Goal: Task Accomplishment & Management: Manage account settings

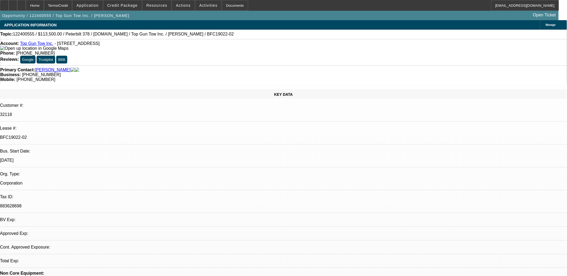
select select "0"
select select "2"
select select "0.1"
select select "0"
select select "2"
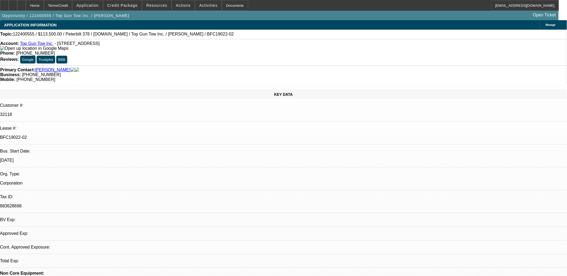
select select "0.1"
select select "0"
select select "2"
select select "0.1"
select select "0"
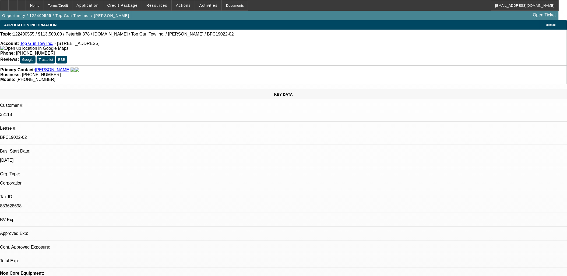
select select "2"
select select "0.1"
select select "1"
select select "2"
select select "4"
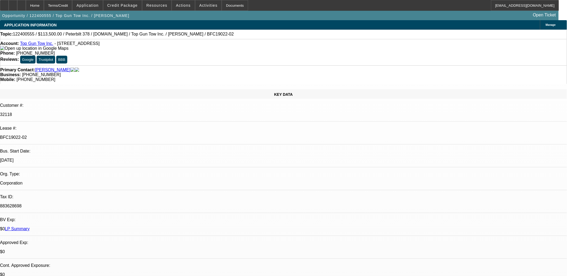
select select "1"
select select "2"
select select "4"
select select "1"
select select "2"
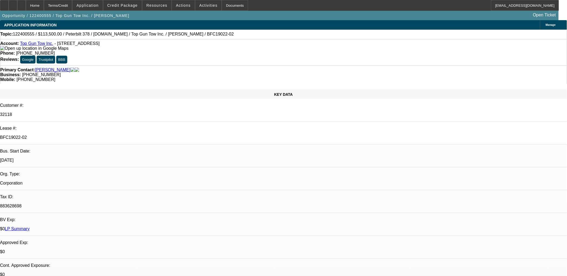
select select "4"
select select "1"
select select "2"
select select "4"
click at [201, 10] on span at bounding box center [209, 5] width 26 height 13
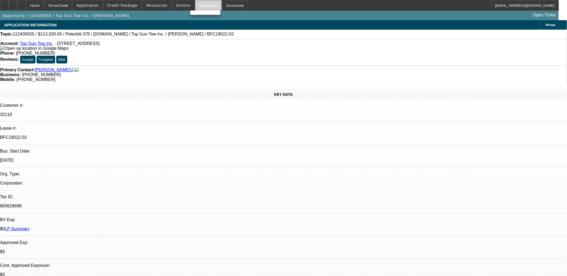
click at [178, 5] on div at bounding box center [283, 138] width 567 height 276
click at [180, 5] on span "Actions" at bounding box center [183, 5] width 15 height 4
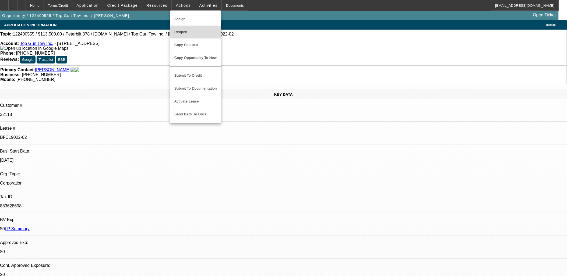
click at [204, 31] on span "Reopen" at bounding box center [196, 32] width 43 height 6
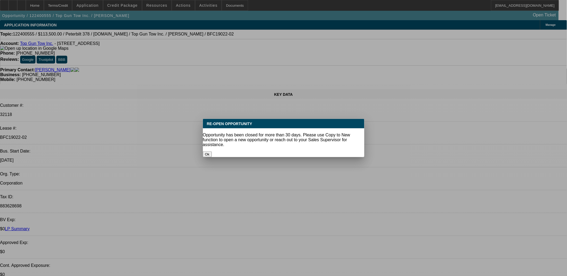
click at [212, 152] on button "Ok" at bounding box center [207, 155] width 9 height 6
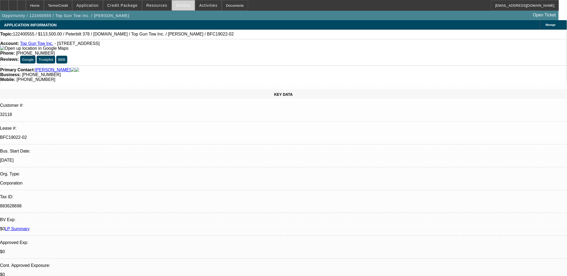
click at [178, 5] on span "Actions" at bounding box center [183, 5] width 15 height 4
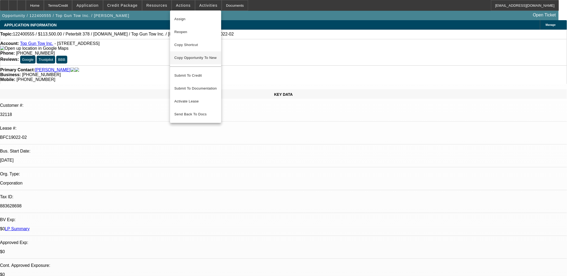
click at [199, 56] on span "Copy Opportunity To New" at bounding box center [196, 58] width 42 height 4
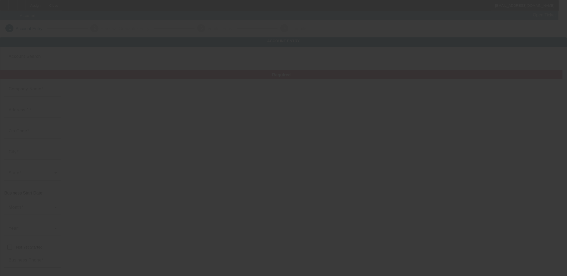
type input "Top Gun Tow Inc."
type input "305 W Cedar St"
type input "87401"
type input "Farmington"
type input "(505) 695-3944"
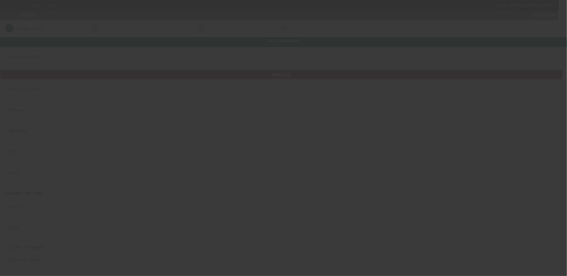
type input "socalimpound@yahoo.com"
type input "San Juan"
type input "883628698"
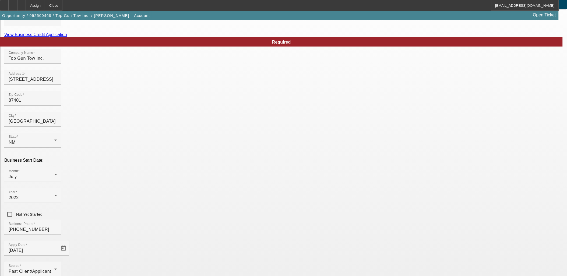
scroll to position [67, 0]
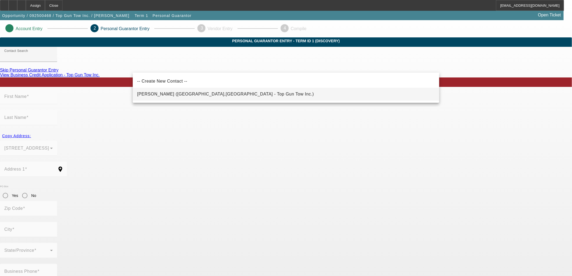
click at [288, 93] on mat-option "Gowers, Sean (Norwalk,CA - Top Gun Tow Inc.)" at bounding box center [286, 94] width 306 height 13
type input "Gowers, Sean (Norwalk,CA - Top Gun Tow Inc.)"
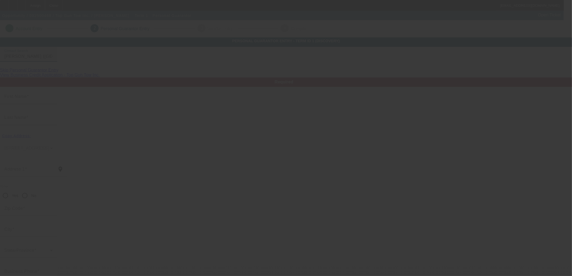
type input "Sean"
type input "Gowers"
type input "11539 Liggett Street"
radio input "true"
type input "90650"
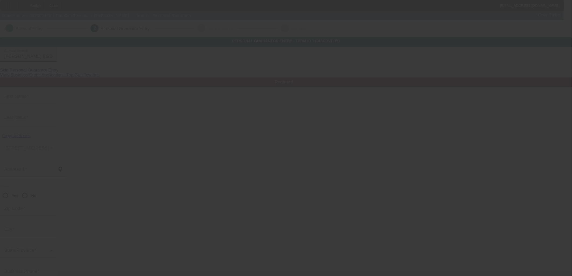
type input "Norwalk"
type input "(310) 925-7396"
type input "100"
type input "610-01-6570"
type input "topguntow@yahoo.com"
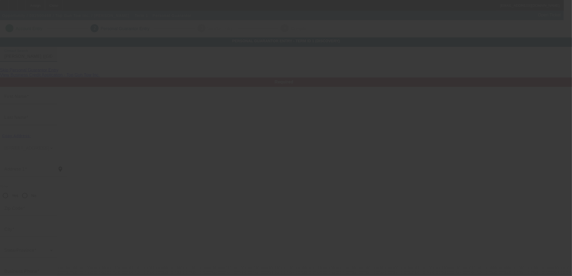
type input "(310) 925-7175"
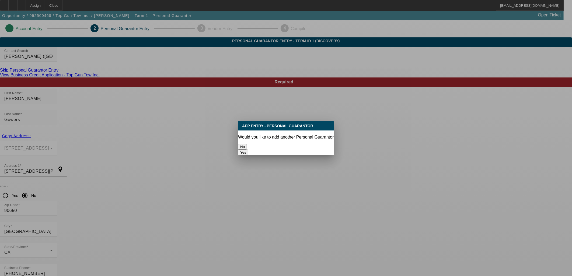
click at [247, 149] on button "No" at bounding box center [242, 147] width 9 height 6
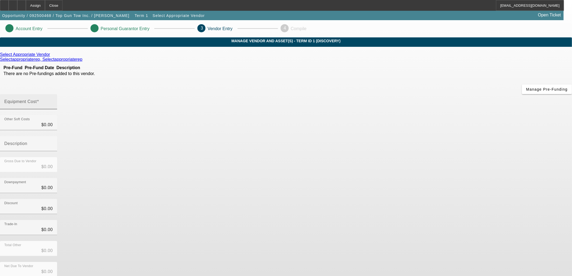
click at [53, 101] on input "Equipment Cost" at bounding box center [28, 104] width 48 height 6
type input "8"
type input "$8.00"
type input "85"
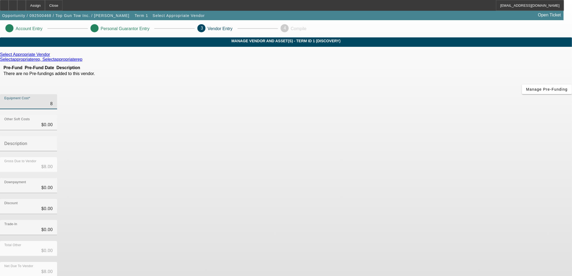
type input "$85.00"
type input "850"
type input "$850.00"
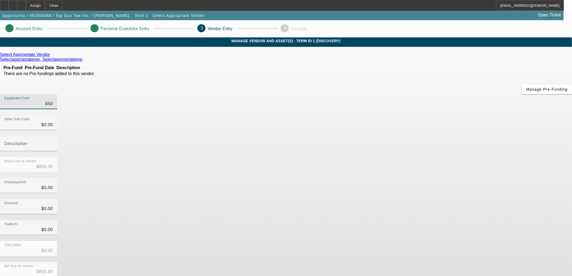
type input "8500"
type input "$8,500.00"
type input "85000"
type input "$85,000.00"
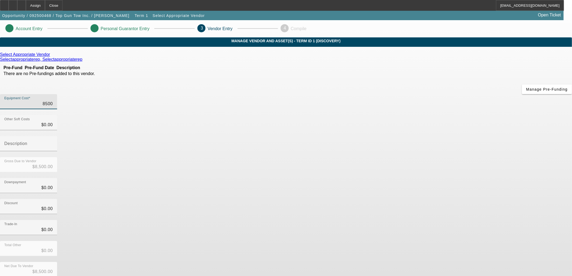
type input "$85,000.00"
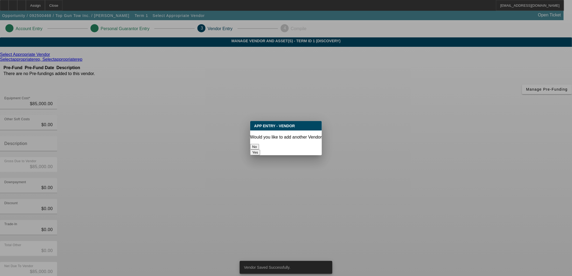
click at [259, 144] on button "No" at bounding box center [254, 147] width 9 height 6
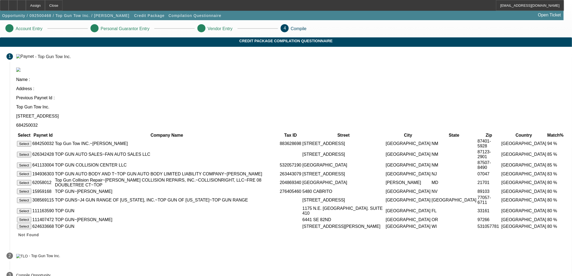
click at [31, 141] on button "Select" at bounding box center [24, 144] width 14 height 6
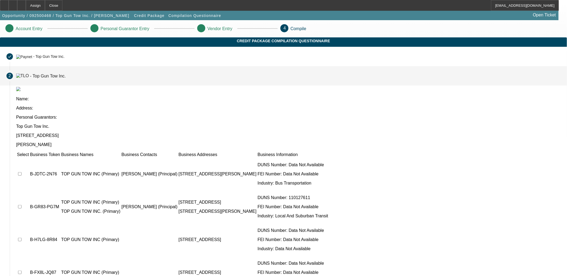
click at [29, 158] on td at bounding box center [23, 174] width 12 height 32
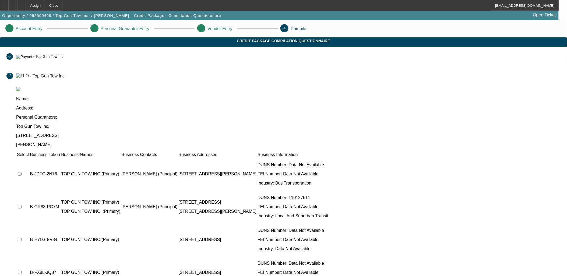
click at [29, 191] on td at bounding box center [23, 207] width 12 height 32
click at [22, 205] on input "checkbox" at bounding box center [20, 207] width 4 height 4
checkbox input "true"
click at [22, 172] on input "checkbox" at bounding box center [20, 174] width 4 height 4
checkbox input "true"
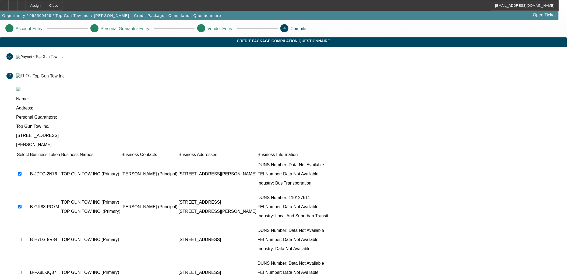
drag, startPoint x: 400, startPoint y: 264, endPoint x: 149, endPoint y: 181, distance: 264.3
click at [148, 184] on app-tlo-company-match "Name: Address: Personal Guarantors: Top Gun Tow Inc. 305 W Cedar St Farmington …" at bounding box center [288, 198] width 545 height 222
click at [29, 224] on td at bounding box center [23, 240] width 12 height 32
click at [22, 238] on input "checkbox" at bounding box center [20, 240] width 4 height 4
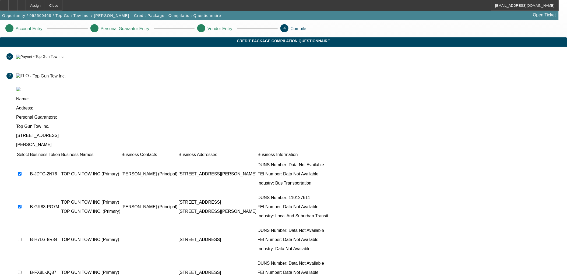
checkbox input "true"
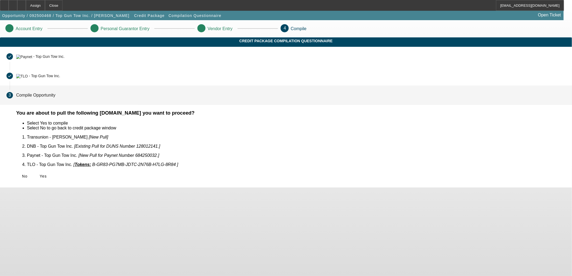
click at [47, 174] on span "Yes" at bounding box center [43, 176] width 7 height 4
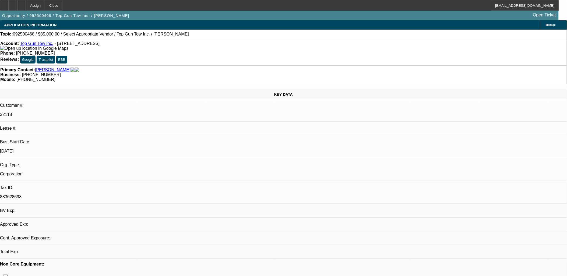
select select "0"
select select "2"
select select "0.1"
select select "4"
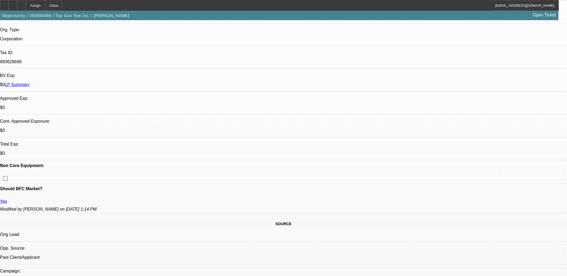
scroll to position [149, 0]
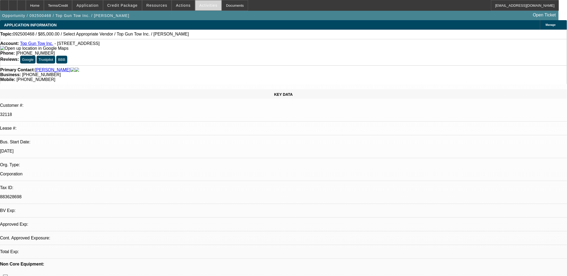
select select "0"
select select "2"
select select "0.1"
select select "1"
select select "2"
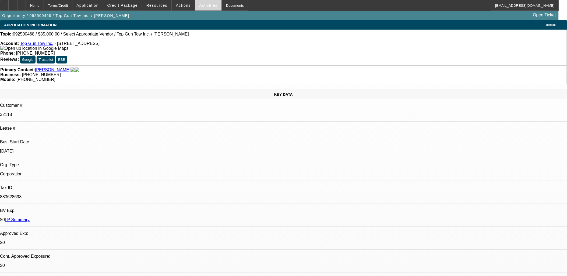
select select "4"
click at [205, 6] on span "Activities" at bounding box center [209, 5] width 18 height 4
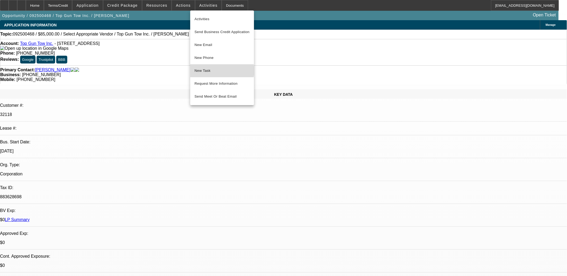
click at [221, 71] on span "New Task" at bounding box center [222, 71] width 55 height 6
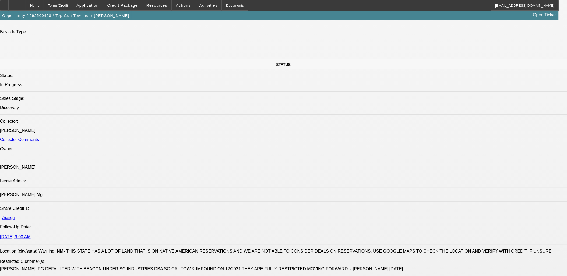
scroll to position [569, 0]
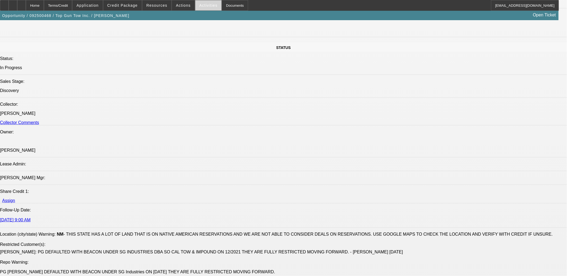
click at [200, 6] on span "Activities" at bounding box center [209, 5] width 18 height 4
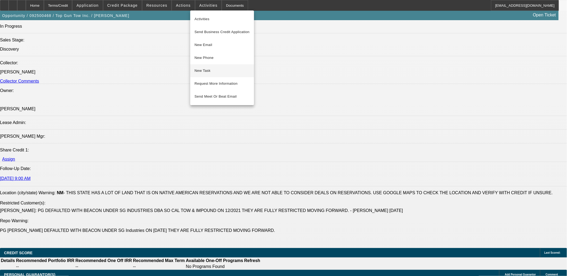
scroll to position [658, 0]
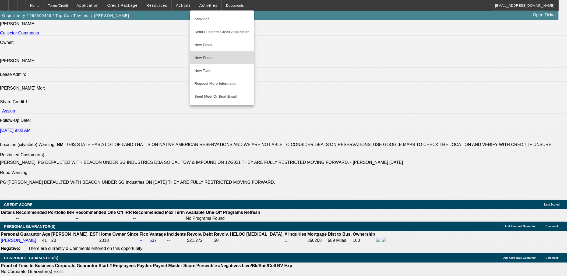
click at [209, 62] on button "New Phone" at bounding box center [222, 57] width 64 height 13
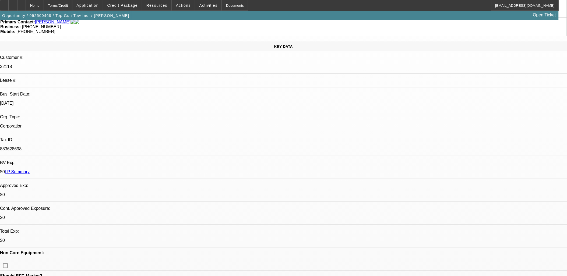
scroll to position [30, 0]
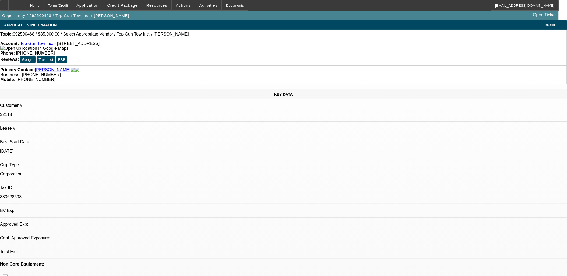
select select "0"
select select "2"
select select "0.1"
select select "4"
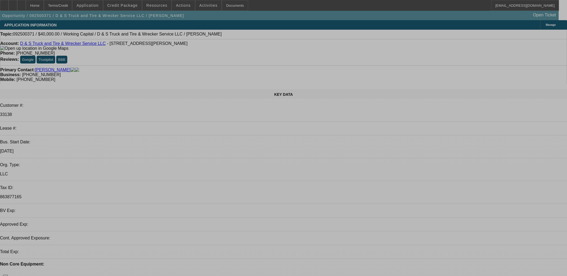
select select "0"
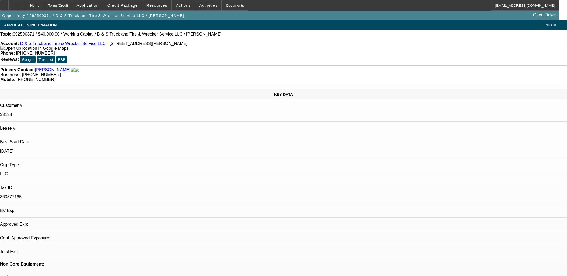
select select "0"
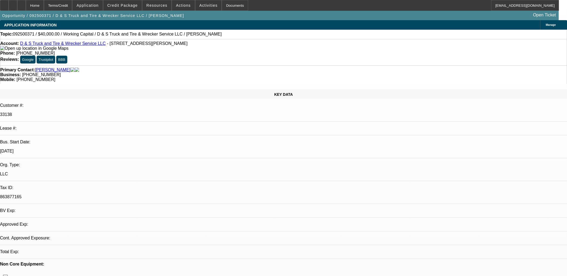
select select "0"
select select "1"
select select "2"
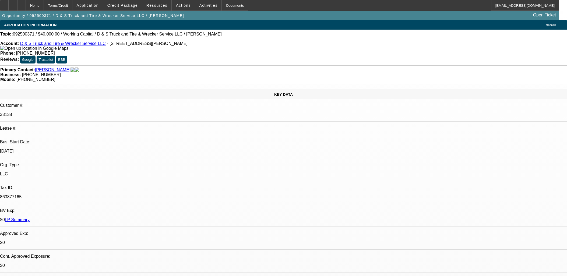
select select "6"
select select "1"
select select "2"
select select "6"
select select "1"
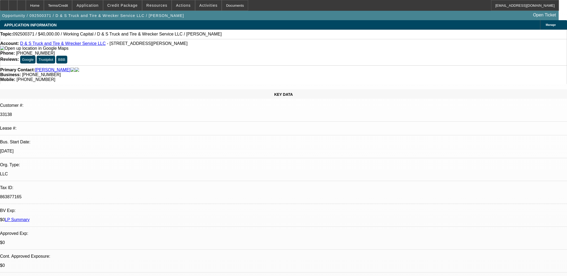
select select "2"
select select "6"
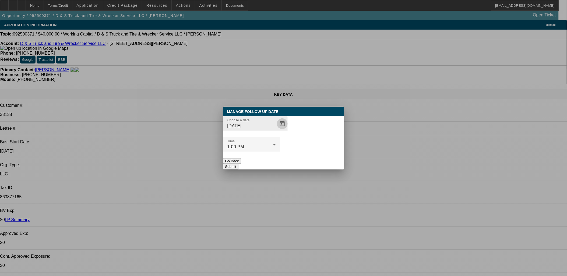
click at [276, 130] on span "Open calendar" at bounding box center [282, 123] width 13 height 13
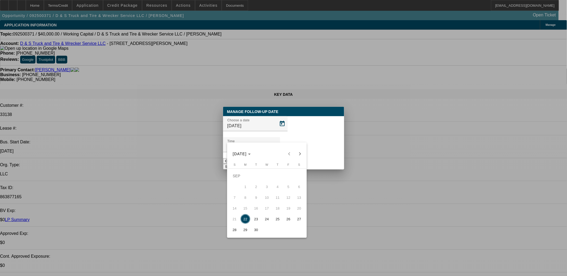
drag, startPoint x: 266, startPoint y: 219, endPoint x: 268, endPoint y: 215, distance: 4.5
click at [265, 219] on span "24" at bounding box center [267, 219] width 10 height 10
type input "[DATE]"
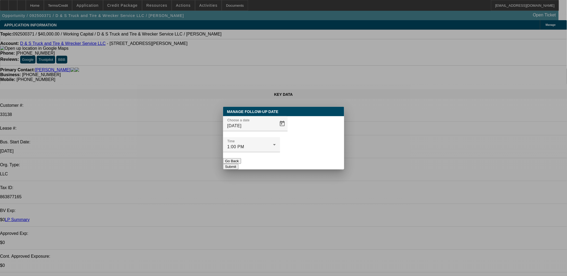
click at [239, 164] on button "Submit" at bounding box center [230, 167] width 15 height 6
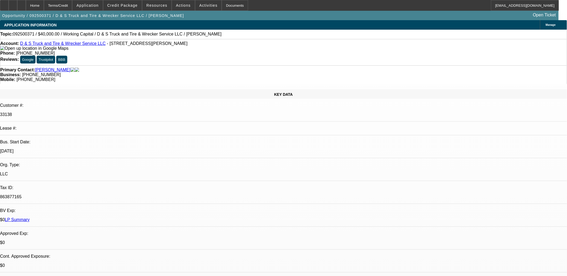
drag, startPoint x: 305, startPoint y: 154, endPoint x: 270, endPoint y: 158, distance: 36.0
drag, startPoint x: 260, startPoint y: 157, endPoint x: 255, endPoint y: 156, distance: 4.6
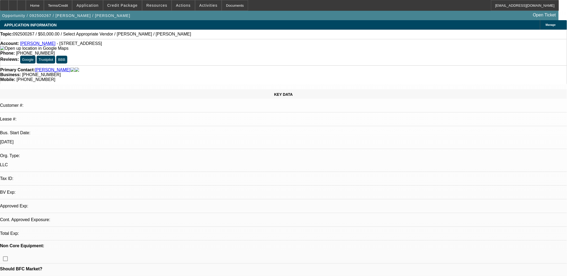
select select "0"
select select "2"
select select "0.1"
select select "4"
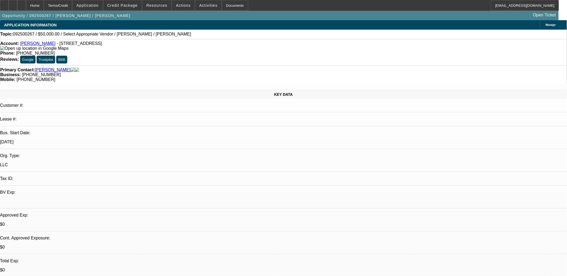
drag, startPoint x: 441, startPoint y: 65, endPoint x: 441, endPoint y: 58, distance: 7.0
drag, startPoint x: 328, startPoint y: 134, endPoint x: 330, endPoint y: 132, distance: 2.9
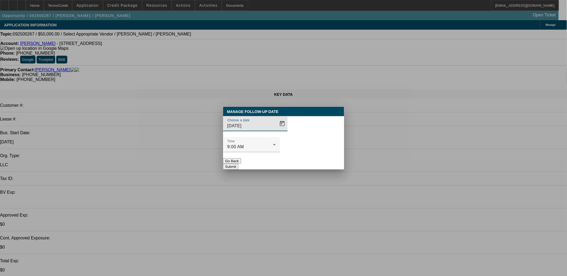
click at [271, 135] on div at bounding box center [283, 138] width 567 height 276
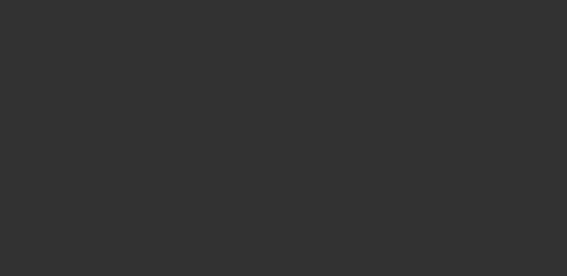
click at [276, 130] on span "Open calendar" at bounding box center [282, 123] width 13 height 13
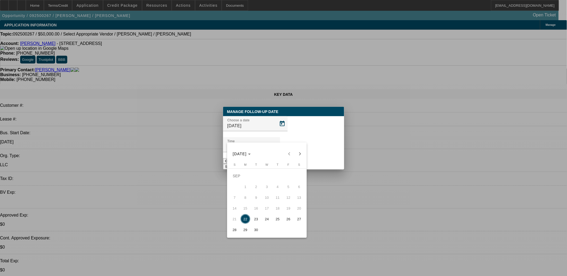
click at [267, 220] on span "24" at bounding box center [267, 219] width 10 height 10
type input "9/24/2025"
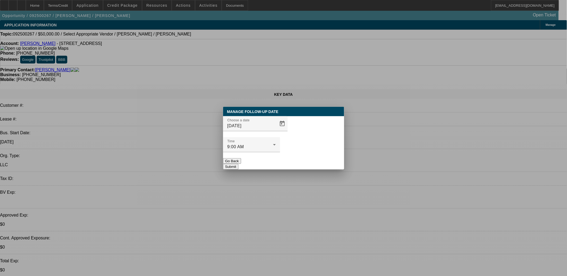
click at [280, 152] on div at bounding box center [251, 155] width 57 height 6
click at [239, 164] on button "Submit" at bounding box center [230, 167] width 15 height 6
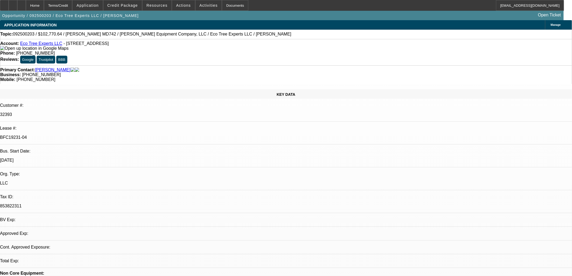
select select "0"
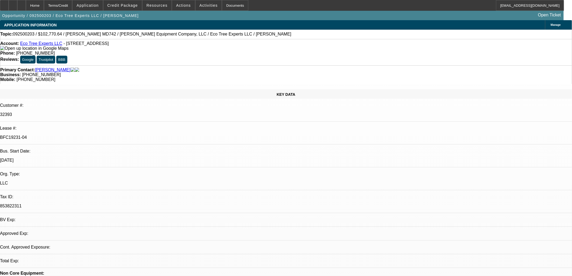
select select "0"
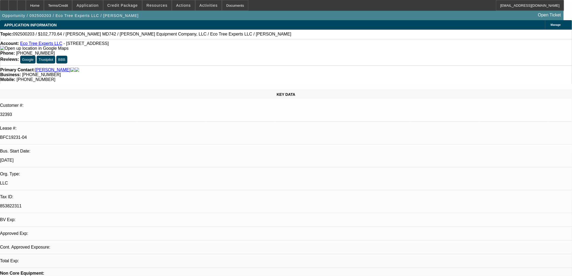
select select "0"
select select "1"
select select "6"
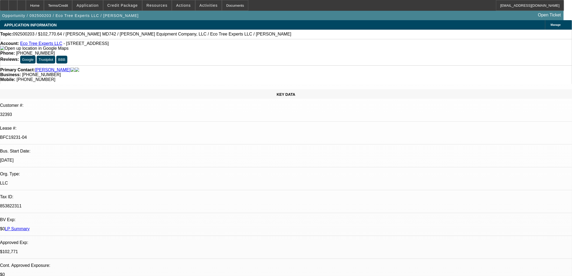
select select "1"
select select "6"
select select "1"
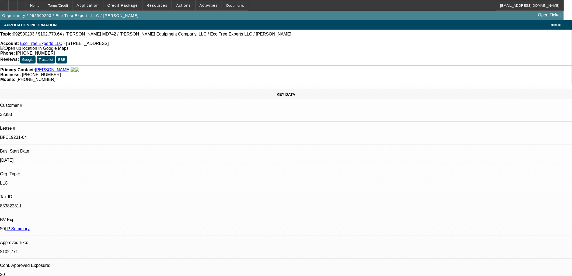
select select "6"
select select "1"
select select "6"
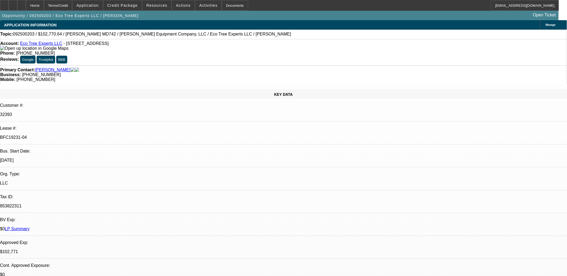
scroll to position [60, 0]
drag, startPoint x: 511, startPoint y: 208, endPoint x: 411, endPoint y: 208, distance: 99.9
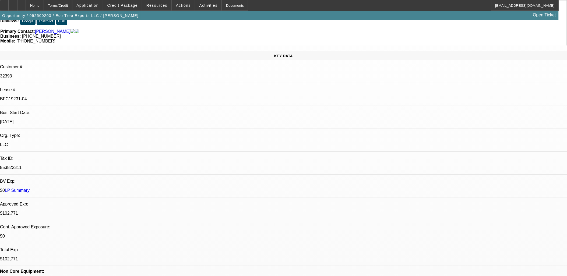
scroll to position [0, 0]
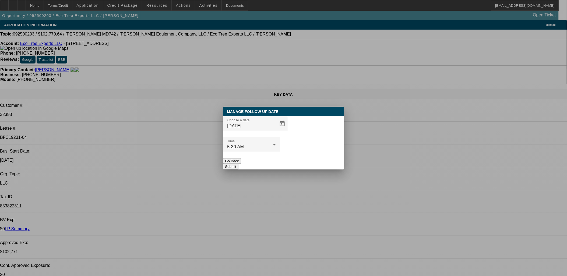
click at [287, 137] on div "Time 5:30 AM" at bounding box center [283, 147] width 121 height 21
click at [276, 130] on span "Open calendar" at bounding box center [282, 123] width 13 height 13
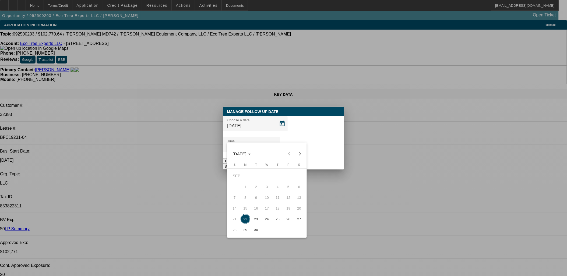
click at [256, 220] on span "23" at bounding box center [257, 219] width 10 height 10
type input "[DATE]"
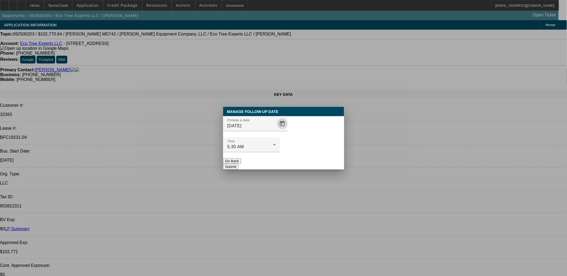
click at [239, 164] on button "Submit" at bounding box center [230, 167] width 15 height 6
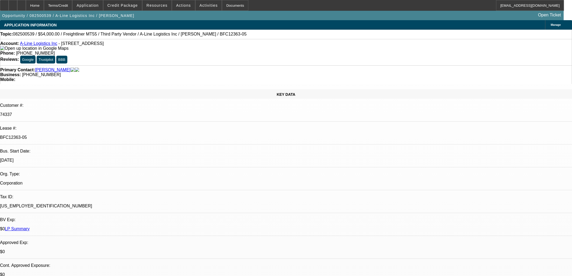
select select "0"
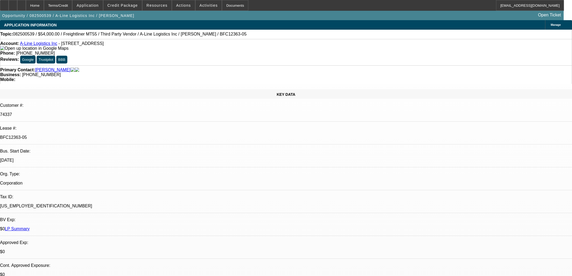
select select "0"
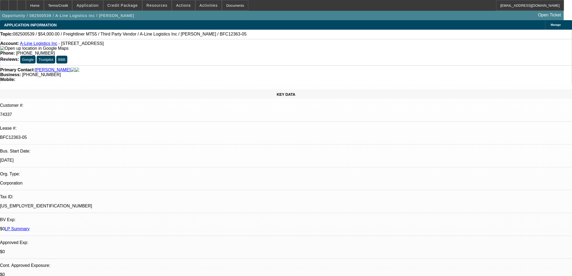
select select "0"
select select "0.1"
select select "1"
select select "6"
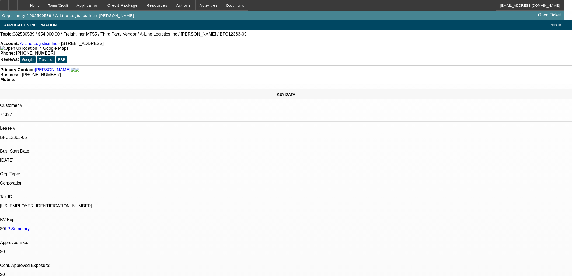
select select "1"
select select "6"
select select "1"
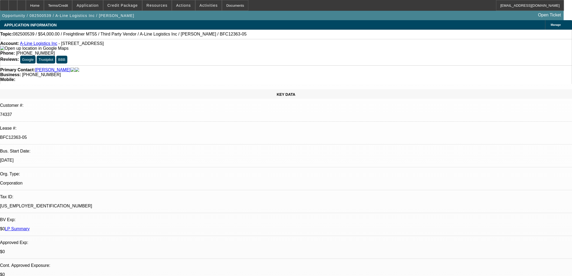
select select "6"
select select "1"
select select "4"
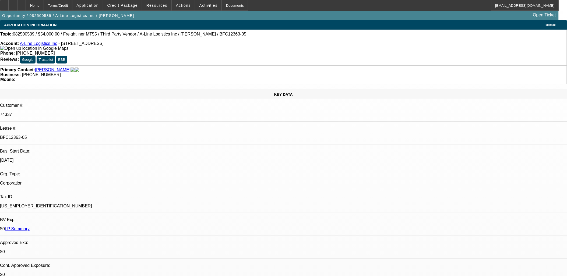
scroll to position [473, 0]
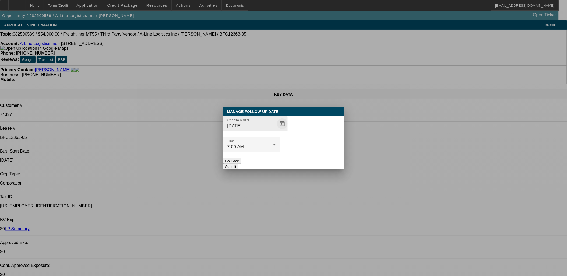
drag, startPoint x: 269, startPoint y: 130, endPoint x: 276, endPoint y: 133, distance: 7.6
click at [276, 129] on div at bounding box center [282, 123] width 12 height 11
click at [276, 130] on span "Open calendar" at bounding box center [282, 123] width 13 height 13
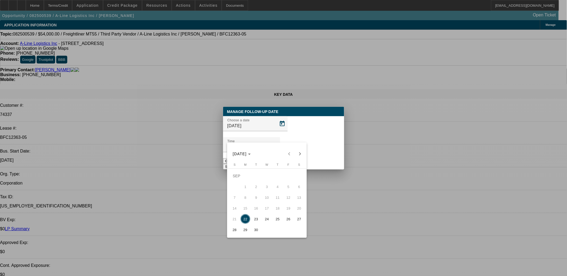
click at [259, 217] on span "23" at bounding box center [257, 219] width 10 height 10
type input "[DATE]"
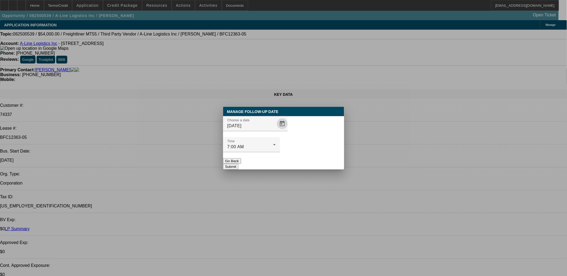
click at [280, 152] on div at bounding box center [251, 155] width 57 height 6
click at [318, 157] on div "Manage Follow-Up Date Choose a date [DATE] Time 7:00 AM Go Back Submit" at bounding box center [283, 138] width 121 height 63
drag, startPoint x: 318, startPoint y: 157, endPoint x: 267, endPoint y: 10, distance: 155.3
click at [239, 164] on button "Submit" at bounding box center [230, 167] width 15 height 6
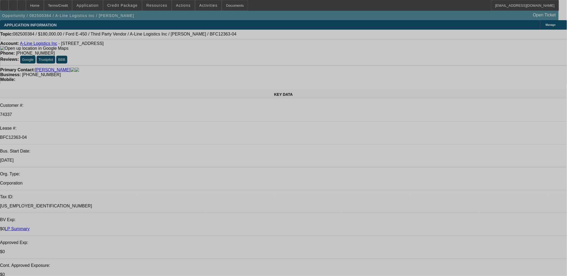
select select "0"
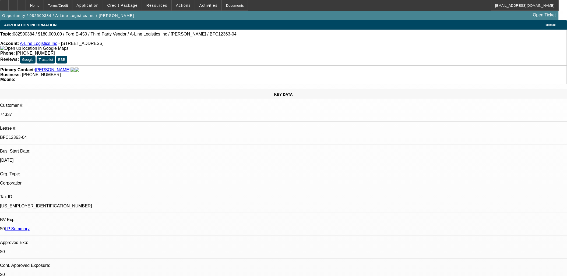
select select "0"
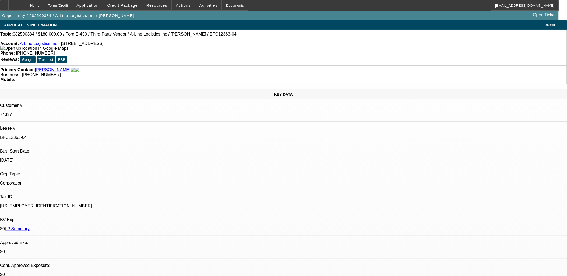
select select "0"
select select "0.1"
select select "0"
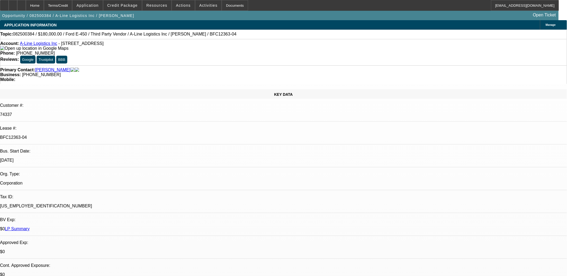
select select "0.1"
select select "1"
select select "6"
select select "1"
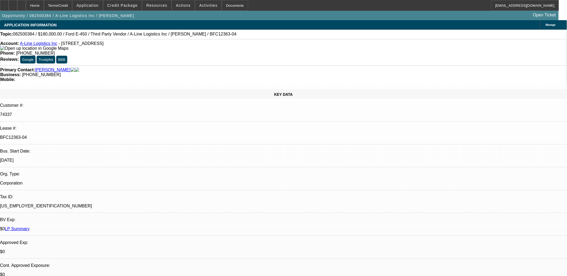
select select "1"
select select "6"
select select "1"
select select "4"
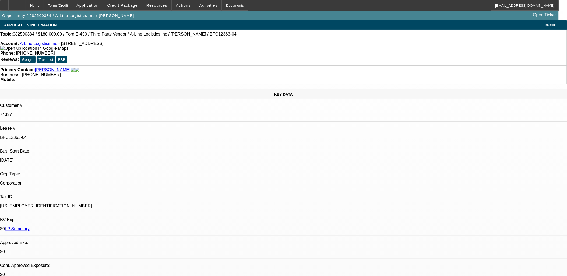
select select "1"
select select "4"
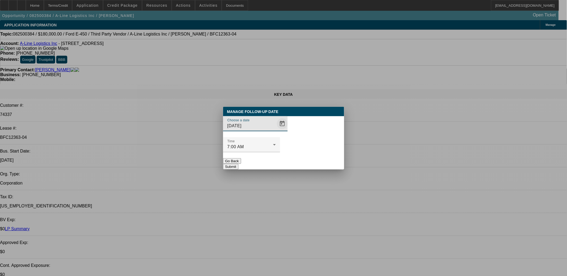
click at [276, 130] on span "Open calendar" at bounding box center [282, 123] width 13 height 13
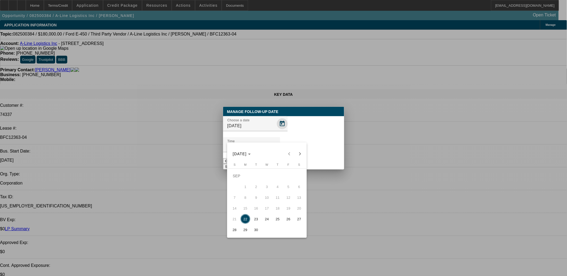
click at [277, 138] on div at bounding box center [283, 138] width 567 height 276
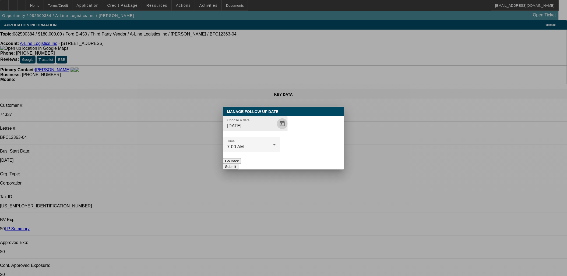
click at [276, 130] on span "Open calendar" at bounding box center [282, 123] width 13 height 13
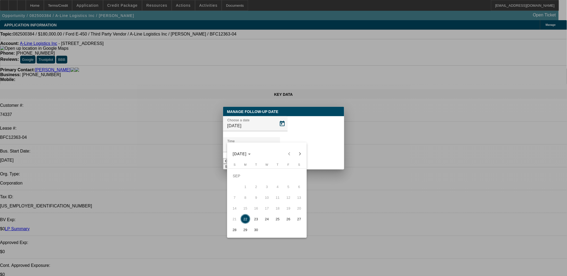
click at [253, 220] on span "23" at bounding box center [257, 219] width 10 height 10
type input "9/23/2025"
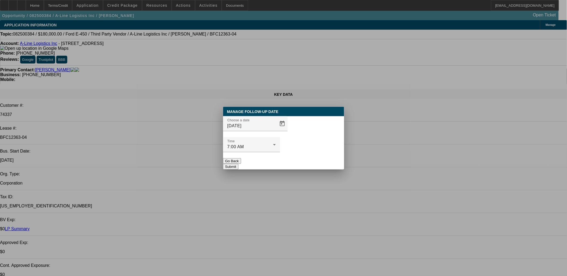
click at [239, 164] on button "Submit" at bounding box center [230, 167] width 15 height 6
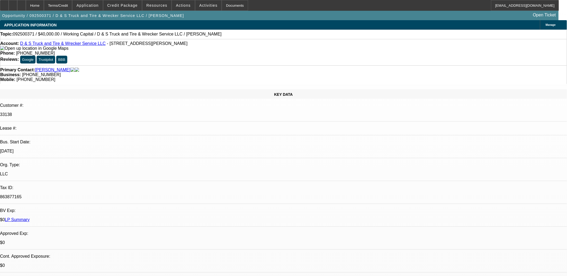
select select "0"
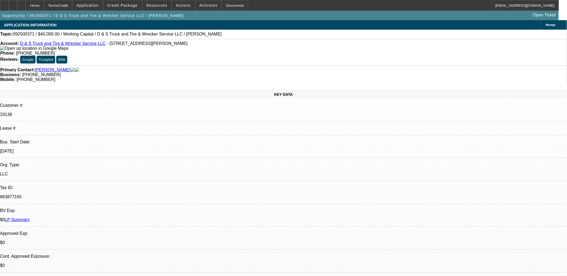
select select "0"
select select "1"
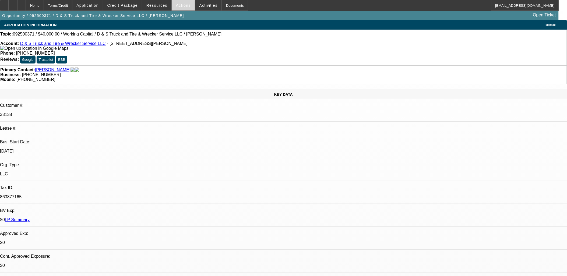
select select "2"
select select "6"
select select "1"
select select "2"
select select "6"
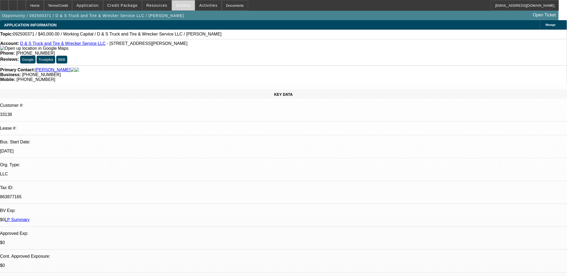
select select "1"
select select "2"
select select "6"
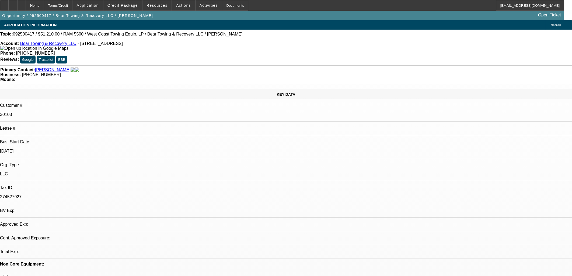
select select "0.1"
select select "0"
select select "3"
select select "0.1"
select select "4"
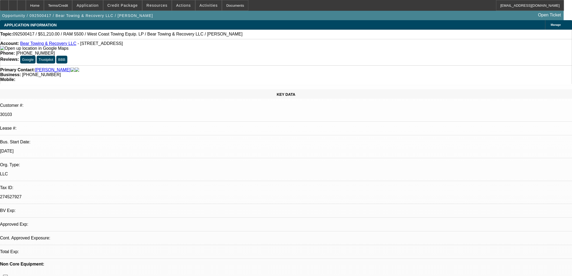
select select "0"
select select "3"
select select "0.1"
select select "4"
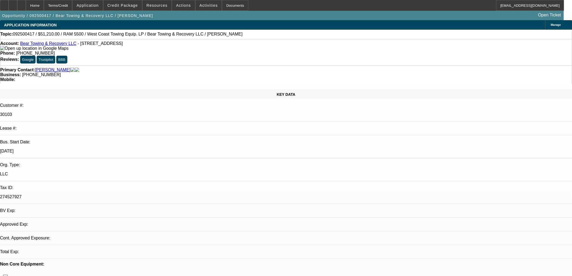
select select "0"
select select "3"
select select "0.1"
select select "4"
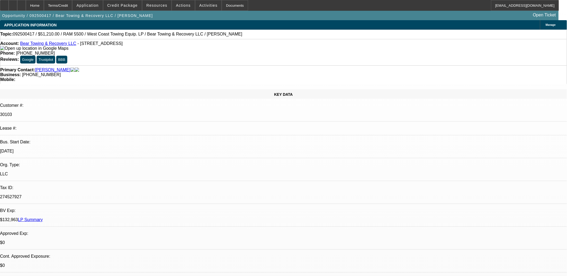
drag, startPoint x: 417, startPoint y: 79, endPoint x: 322, endPoint y: 112, distance: 100.5
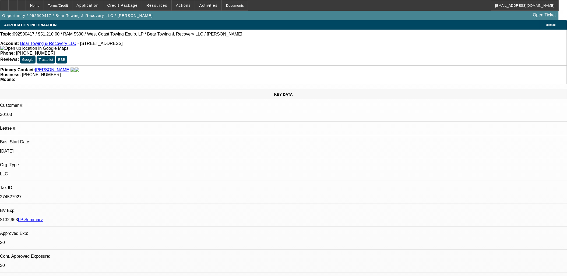
drag, startPoint x: 251, startPoint y: 137, endPoint x: 233, endPoint y: 137, distance: 18.1
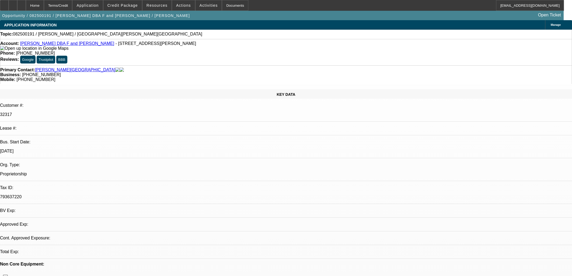
select select "0"
select select "2"
select select "0.1"
select select "4"
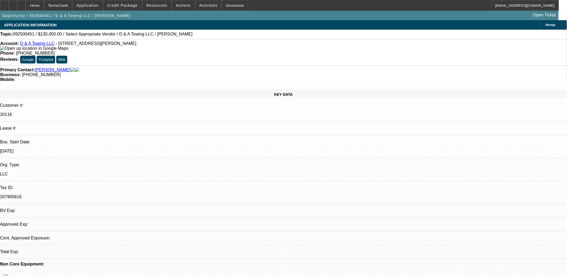
select select "0"
select select "2"
select select "0.1"
select select "1"
select select "2"
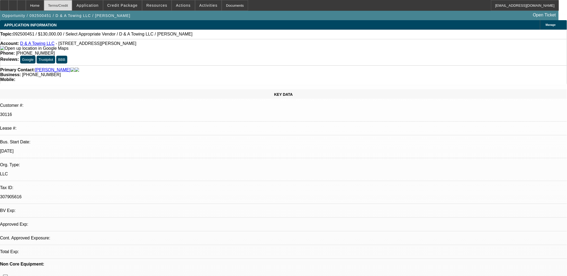
select select "4"
drag, startPoint x: 385, startPoint y: 175, endPoint x: 491, endPoint y: 168, distance: 106.4
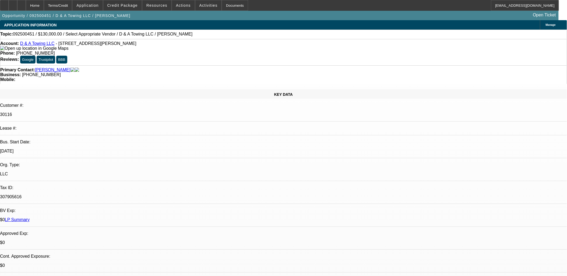
drag, startPoint x: 491, startPoint y: 168, endPoint x: 505, endPoint y: 173, distance: 15.7
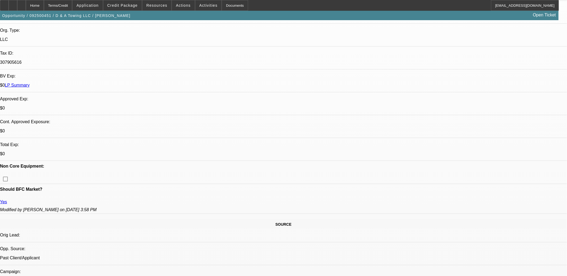
scroll to position [30, 0]
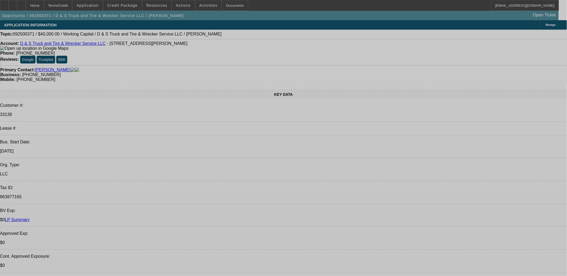
select select "0"
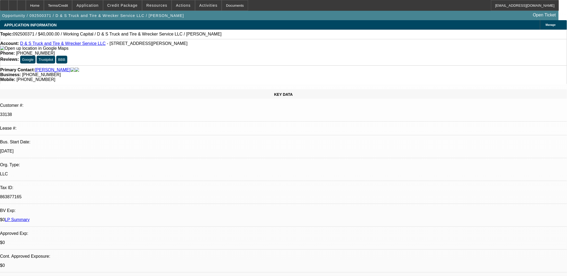
select select "0"
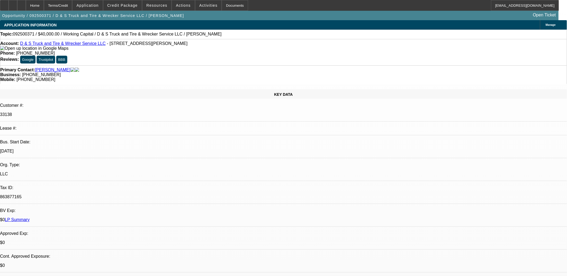
select select "0"
select select "1"
select select "2"
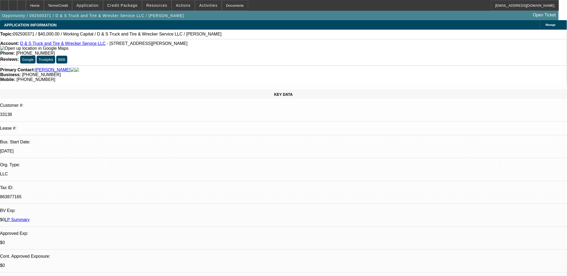
select select "6"
select select "1"
select select "2"
select select "6"
select select "1"
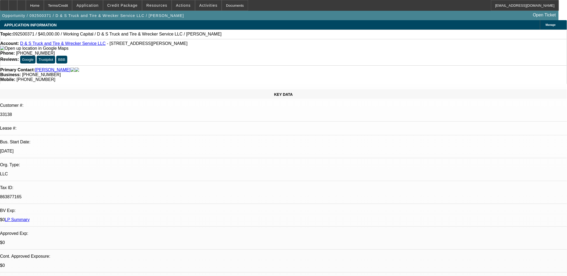
select select "2"
select select "6"
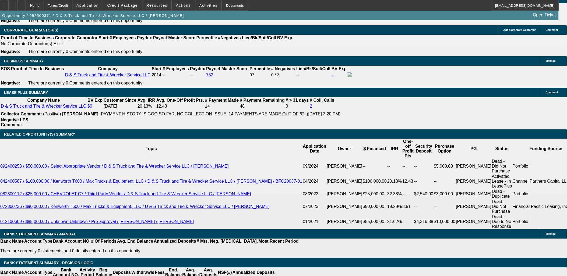
scroll to position [157, 0]
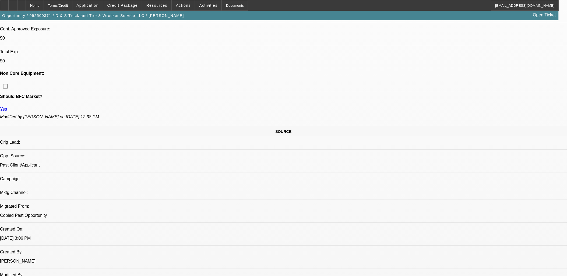
scroll to position [0, 0]
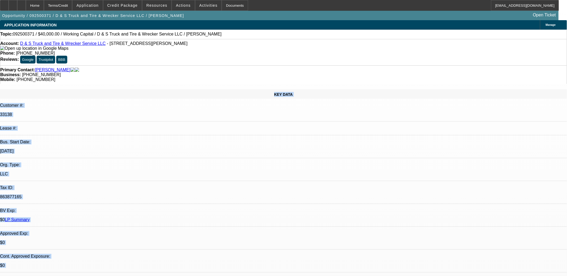
drag, startPoint x: 103, startPoint y: 92, endPoint x: 362, endPoint y: 246, distance: 301.4
drag, startPoint x: 362, startPoint y: 246, endPoint x: 31, endPoint y: 68, distance: 375.8
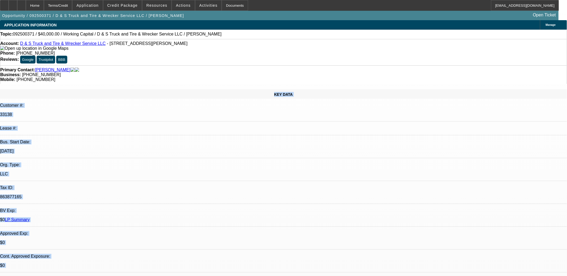
click at [30, 89] on div "KEY DATA Customer #: 33138 Lease #: Bus. Start Date: 5/1/14 Org. Type: LLC Tax …" at bounding box center [283, 218] width 567 height 259
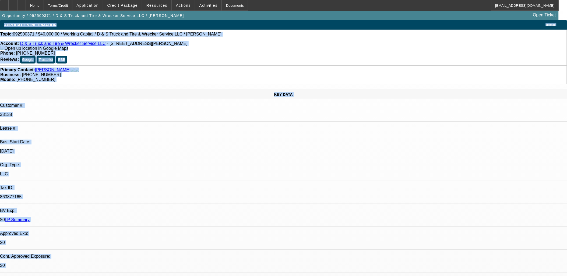
drag, startPoint x: 5, startPoint y: 27, endPoint x: 358, endPoint y: 246, distance: 415.2
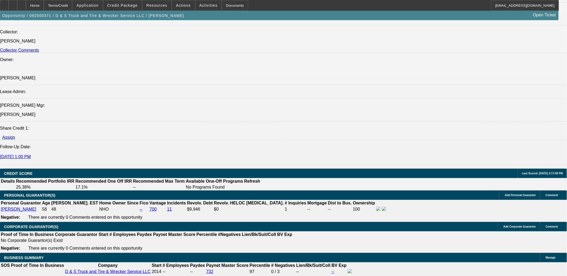
scroll to position [598, 0]
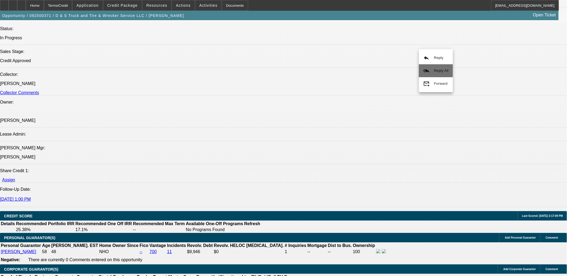
click at [431, 69] on button "reply_all Reply All" at bounding box center [436, 70] width 34 height 13
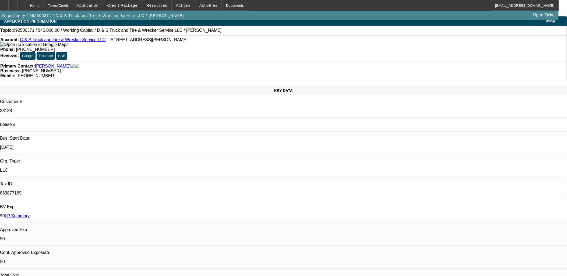
scroll to position [0, 0]
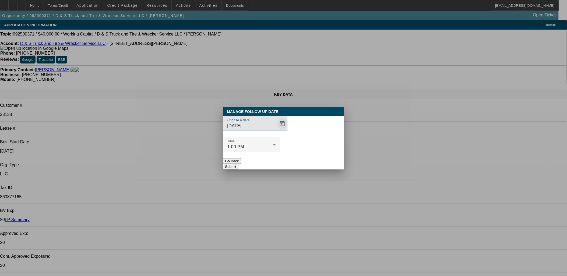
click at [276, 130] on span "Open calendar" at bounding box center [282, 123] width 13 height 13
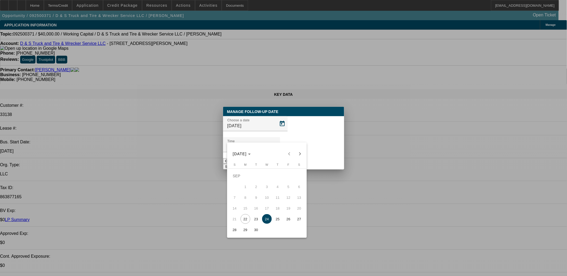
click at [284, 217] on button "26" at bounding box center [288, 219] width 11 height 11
type input "9/26/2025"
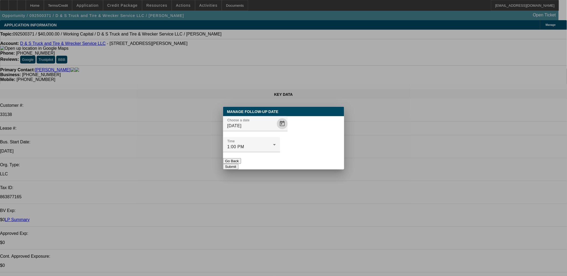
click at [280, 152] on div at bounding box center [251, 155] width 57 height 6
click at [239, 164] on button "Submit" at bounding box center [230, 167] width 15 height 6
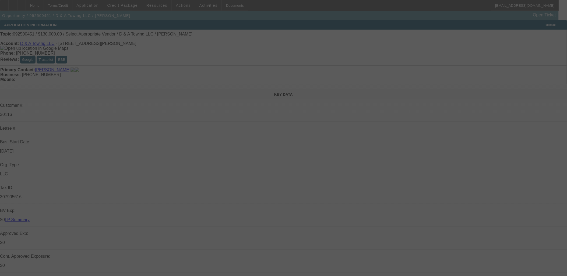
select select "0"
select select "2"
select select "0.1"
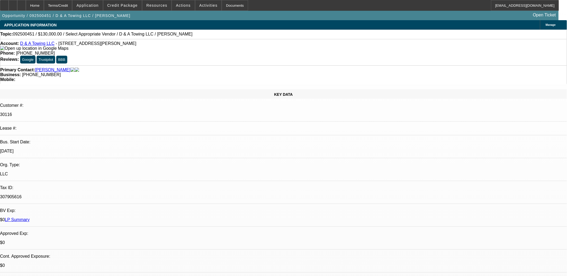
select select "1"
select select "2"
select select "4"
select select "0.1"
select select "0"
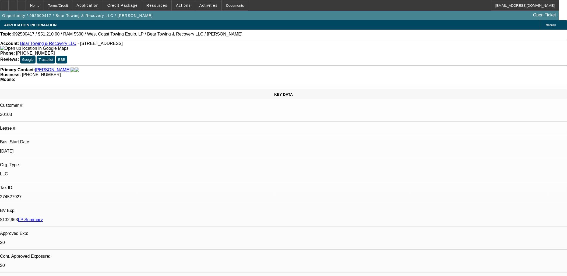
select select "3"
select select "0.1"
select select "4"
select select "0"
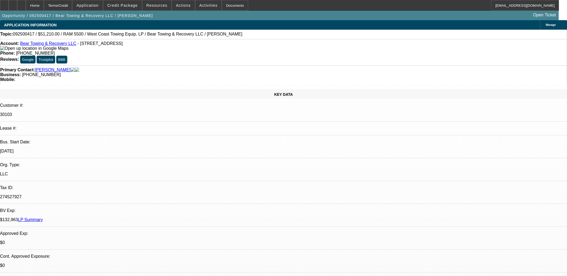
select select "3"
select select "0.1"
select select "4"
select select "0"
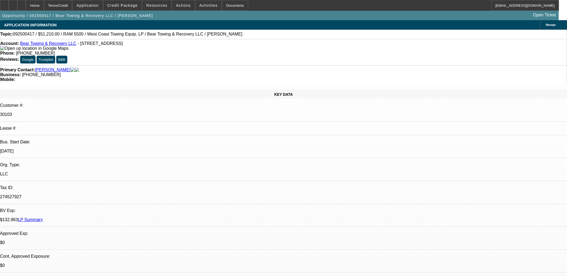
select select "3"
select select "0.1"
select select "4"
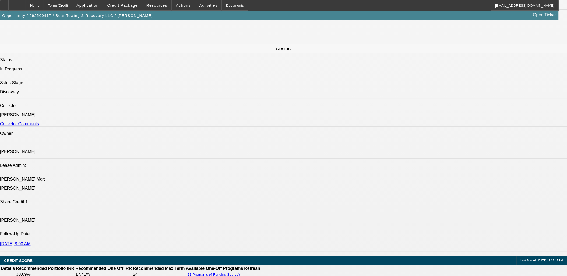
scroll to position [598, 0]
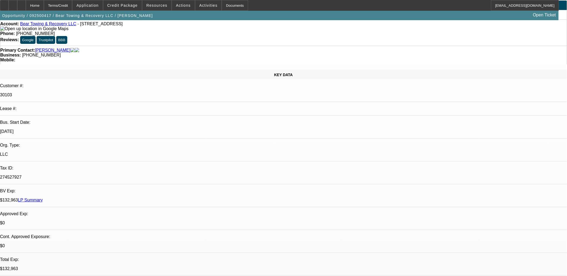
scroll to position [0, 0]
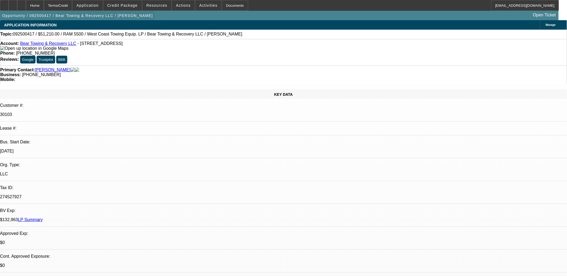
drag, startPoint x: 357, startPoint y: 135, endPoint x: 10, endPoint y: 19, distance: 365.7
drag, startPoint x: 10, startPoint y: 19, endPoint x: 158, endPoint y: 71, distance: 156.6
drag, startPoint x: 7, startPoint y: 26, endPoint x: 358, endPoint y: 169, distance: 378.9
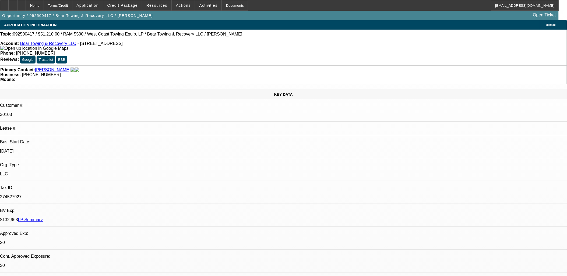
drag, startPoint x: 358, startPoint y: 169, endPoint x: 331, endPoint y: 157, distance: 29.4
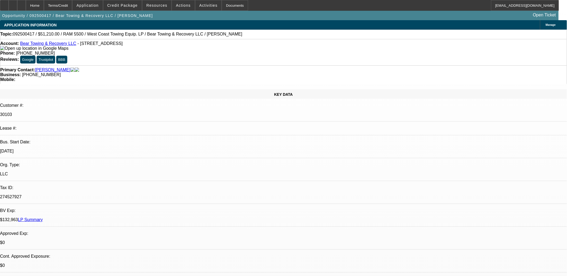
drag, startPoint x: 332, startPoint y: 156, endPoint x: 329, endPoint y: 152, distance: 4.4
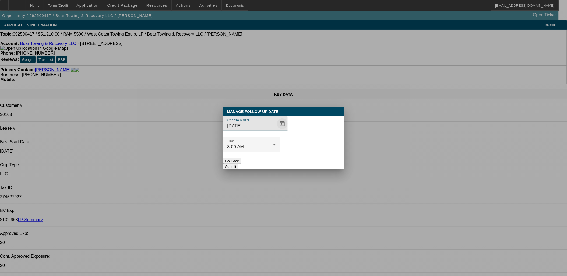
click at [276, 130] on span "Open calendar" at bounding box center [282, 123] width 13 height 13
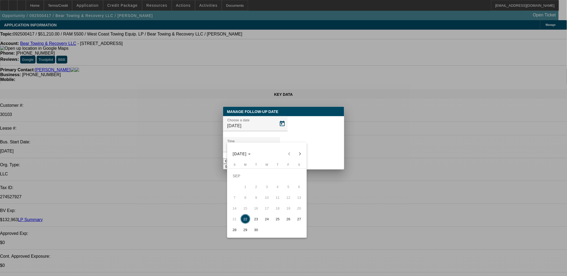
drag, startPoint x: 302, startPoint y: 154, endPoint x: 298, endPoint y: 156, distance: 4.6
click at [302, 154] on span "Next month" at bounding box center [300, 154] width 11 height 11
click at [263, 176] on span "1" at bounding box center [267, 176] width 10 height 10
type input "10/1/2025"
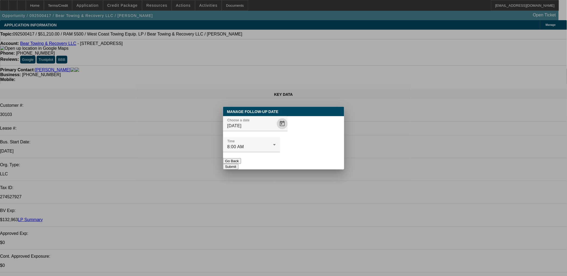
click at [239, 164] on button "Submit" at bounding box center [230, 167] width 15 height 6
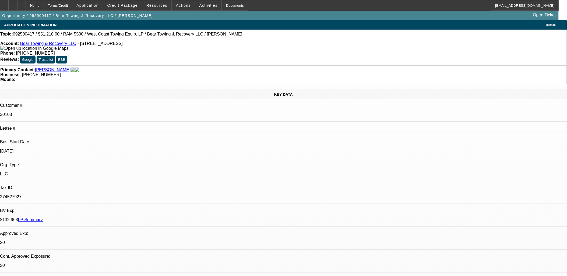
drag, startPoint x: 231, startPoint y: 134, endPoint x: 129, endPoint y: 117, distance: 102.9
drag, startPoint x: 130, startPoint y: 116, endPoint x: 239, endPoint y: 131, distance: 110.1
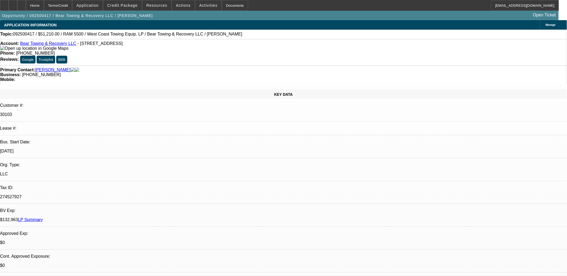
drag, startPoint x: 241, startPoint y: 131, endPoint x: 129, endPoint y: 119, distance: 113.0
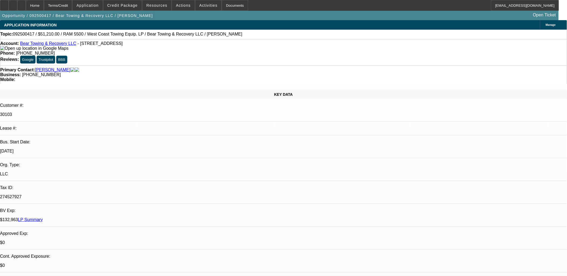
drag, startPoint x: 131, startPoint y: 118, endPoint x: 240, endPoint y: 130, distance: 109.8
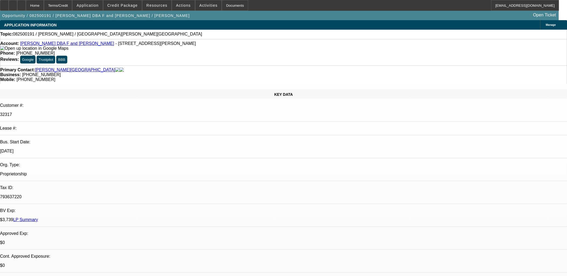
select select "0"
select select "2"
select select "0.1"
select select "4"
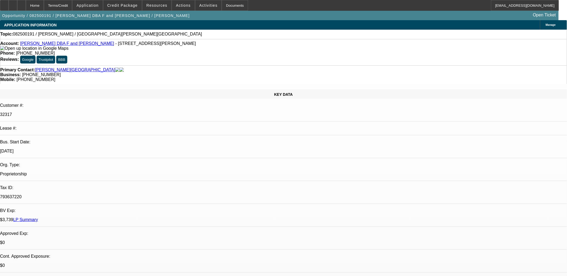
drag, startPoint x: 221, startPoint y: 141, endPoint x: 130, endPoint y: 115, distance: 95.1
drag, startPoint x: 131, startPoint y: 116, endPoint x: 243, endPoint y: 138, distance: 114.7
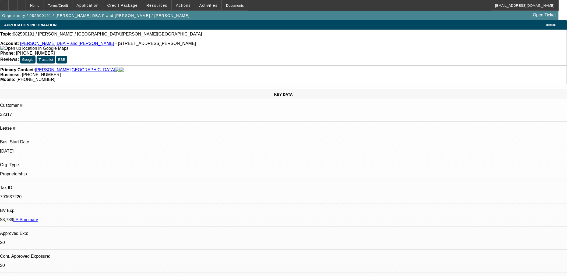
drag, startPoint x: 243, startPoint y: 138, endPoint x: 233, endPoint y: 138, distance: 10.0
drag, startPoint x: 233, startPoint y: 138, endPoint x: 133, endPoint y: 120, distance: 101.4
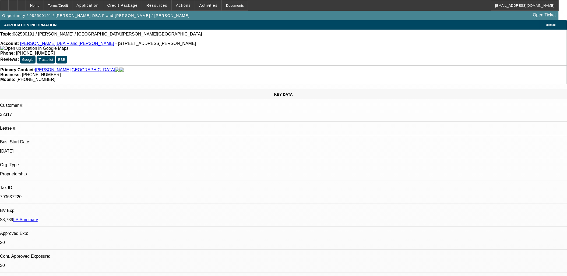
drag, startPoint x: 132, startPoint y: 120, endPoint x: 241, endPoint y: 139, distance: 110.6
drag, startPoint x: 241, startPoint y: 139, endPoint x: 131, endPoint y: 120, distance: 111.5
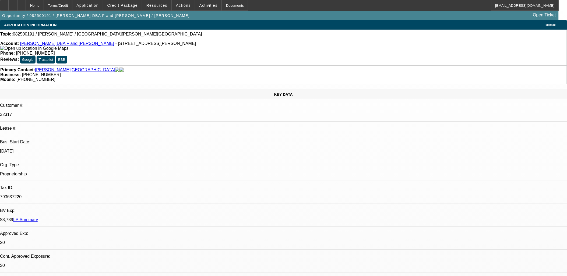
drag, startPoint x: 131, startPoint y: 120, endPoint x: 225, endPoint y: 141, distance: 95.7
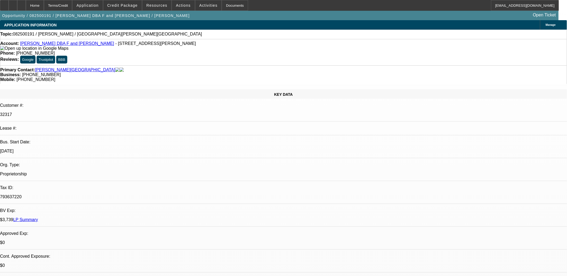
drag, startPoint x: 225, startPoint y: 141, endPoint x: 132, endPoint y: 118, distance: 95.3
drag, startPoint x: 132, startPoint y: 118, endPoint x: 228, endPoint y: 141, distance: 98.2
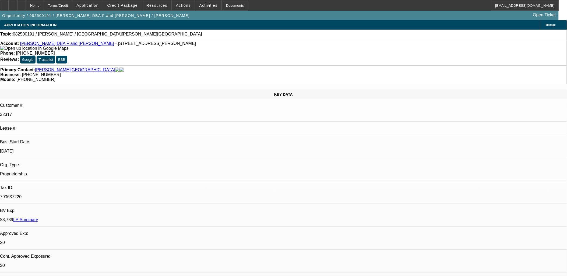
drag, startPoint x: 228, startPoint y: 141, endPoint x: 134, endPoint y: 117, distance: 96.5
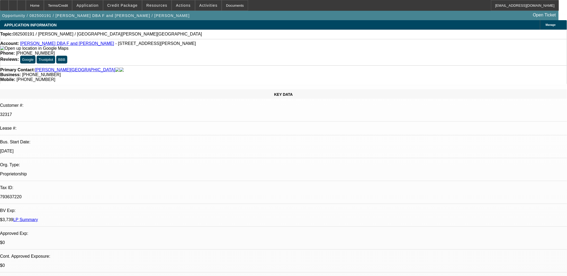
click at [121, 195] on div "793637220" at bounding box center [283, 197] width 567 height 5
drag, startPoint x: 144, startPoint y: 118, endPoint x: 238, endPoint y: 137, distance: 95.6
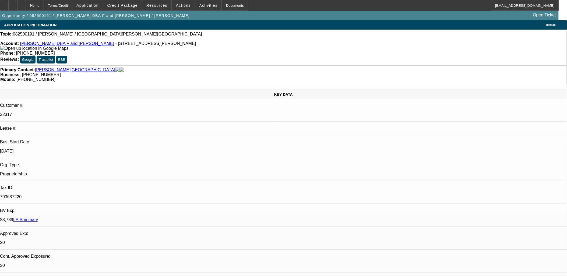
drag, startPoint x: 234, startPoint y: 141, endPoint x: 149, endPoint y: 127, distance: 85.8
drag, startPoint x: 128, startPoint y: 117, endPoint x: 235, endPoint y: 135, distance: 108.4
drag, startPoint x: 235, startPoint y: 135, endPoint x: 232, endPoint y: 137, distance: 3.6
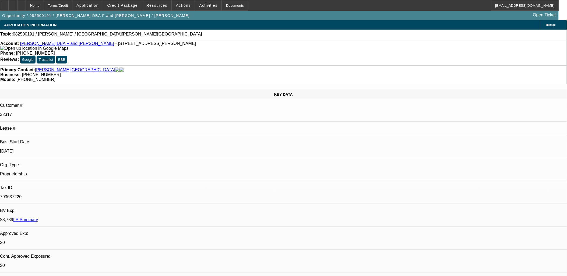
drag, startPoint x: 232, startPoint y: 137, endPoint x: 130, endPoint y: 120, distance: 102.7
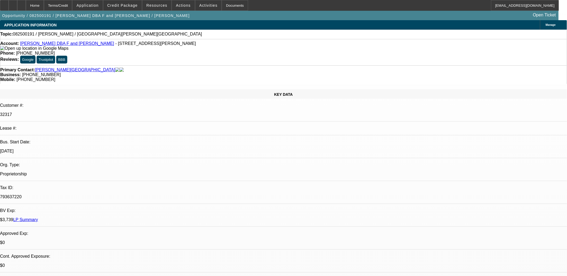
drag, startPoint x: 131, startPoint y: 118, endPoint x: 237, endPoint y: 142, distance: 109.0
drag, startPoint x: 234, startPoint y: 141, endPoint x: 131, endPoint y: 119, distance: 104.9
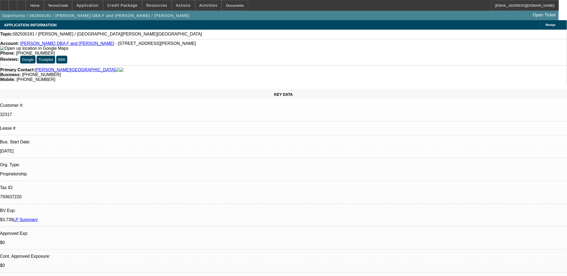
drag, startPoint x: 131, startPoint y: 119, endPoint x: 236, endPoint y: 141, distance: 106.8
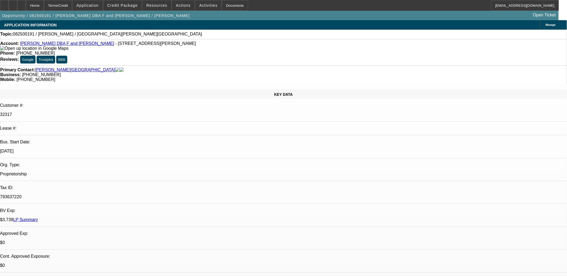
drag, startPoint x: 222, startPoint y: 140, endPoint x: 130, endPoint y: 118, distance: 94.7
drag, startPoint x: 130, startPoint y: 118, endPoint x: 226, endPoint y: 138, distance: 98.5
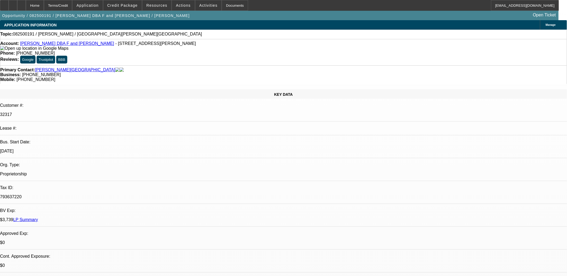
drag, startPoint x: 225, startPoint y: 140, endPoint x: 131, endPoint y: 122, distance: 94.9
drag, startPoint x: 131, startPoint y: 122, endPoint x: 130, endPoint y: 118, distance: 4.2
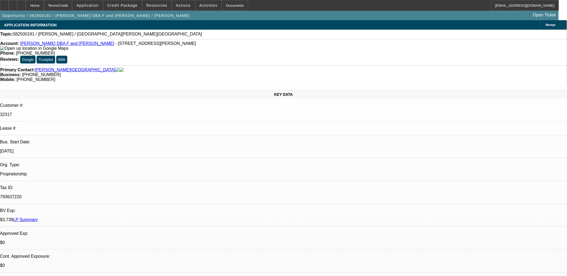
drag, startPoint x: 130, startPoint y: 118, endPoint x: 237, endPoint y: 137, distance: 108.6
drag, startPoint x: 226, startPoint y: 141, endPoint x: 129, endPoint y: 115, distance: 99.8
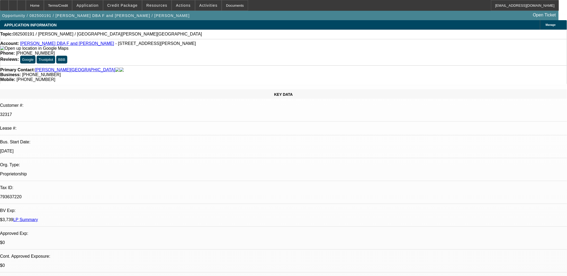
drag, startPoint x: 130, startPoint y: 117, endPoint x: 220, endPoint y: 141, distance: 92.8
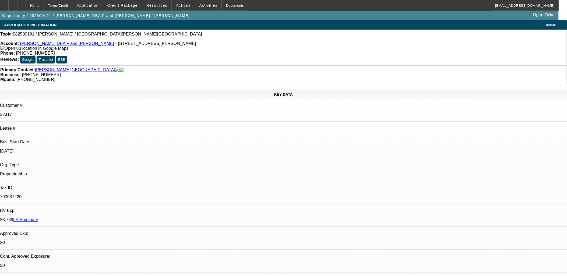
drag, startPoint x: 127, startPoint y: 120, endPoint x: 218, endPoint y: 138, distance: 92.6
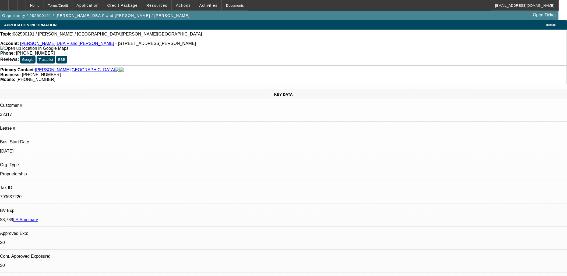
drag, startPoint x: 130, startPoint y: 117, endPoint x: 222, endPoint y: 139, distance: 94.8
drag, startPoint x: 131, startPoint y: 117, endPoint x: 224, endPoint y: 139, distance: 95.2
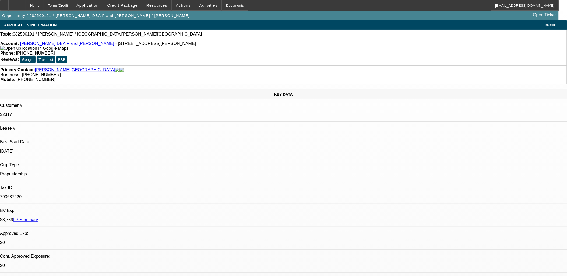
drag, startPoint x: 223, startPoint y: 140, endPoint x: 131, endPoint y: 117, distance: 95.0
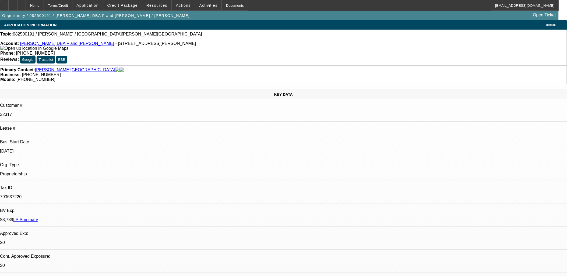
drag, startPoint x: 131, startPoint y: 116, endPoint x: 127, endPoint y: 124, distance: 8.7
drag, startPoint x: 127, startPoint y: 124, endPoint x: 130, endPoint y: 118, distance: 7.1
drag, startPoint x: 130, startPoint y: 118, endPoint x: 228, endPoint y: 136, distance: 99.5
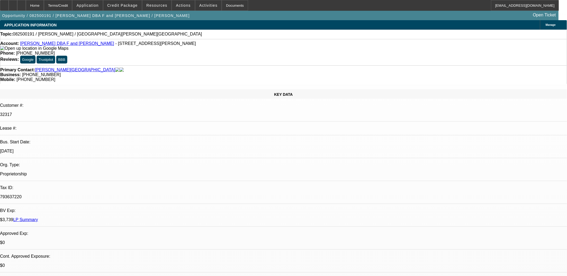
drag, startPoint x: 156, startPoint y: 79, endPoint x: 228, endPoint y: 149, distance: 100.4
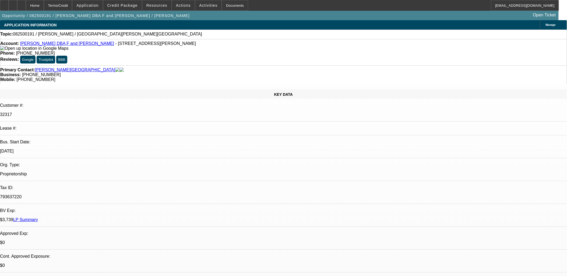
drag, startPoint x: 227, startPoint y: 147, endPoint x: 129, endPoint y: 110, distance: 104.7
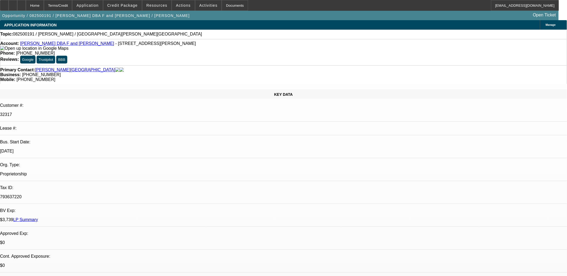
drag, startPoint x: 227, startPoint y: 147, endPoint x: 224, endPoint y: 144, distance: 4.4
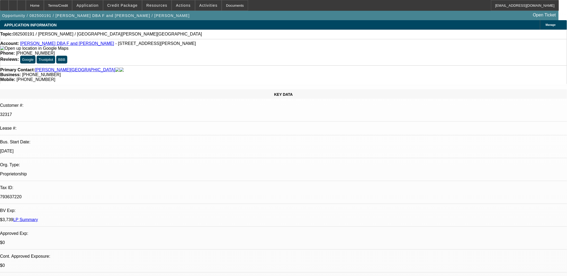
drag, startPoint x: 205, startPoint y: 142, endPoint x: 128, endPoint y: 110, distance: 83.5
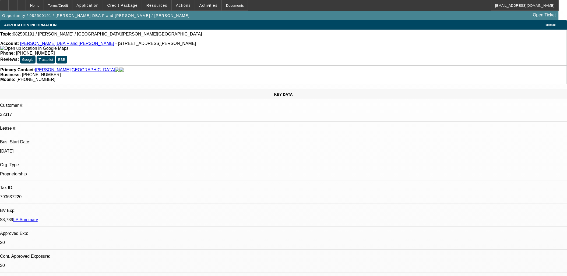
drag, startPoint x: 135, startPoint y: 112, endPoint x: 234, endPoint y: 153, distance: 107.1
drag, startPoint x: 234, startPoint y: 153, endPoint x: 232, endPoint y: 148, distance: 5.3
drag, startPoint x: 128, startPoint y: 108, endPoint x: 244, endPoint y: 166, distance: 129.0
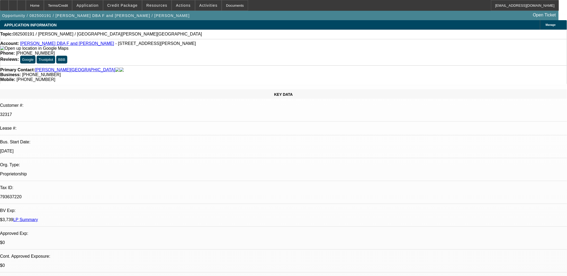
drag, startPoint x: 210, startPoint y: 173, endPoint x: 128, endPoint y: 100, distance: 109.5
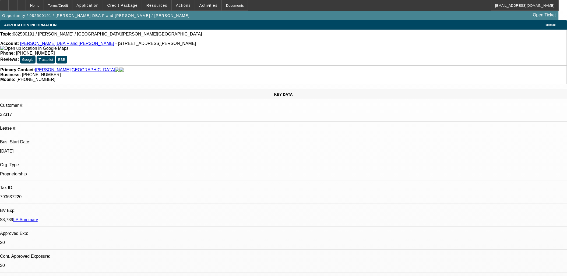
drag, startPoint x: 128, startPoint y: 100, endPoint x: 198, endPoint y: 169, distance: 98.3
drag, startPoint x: 197, startPoint y: 170, endPoint x: 132, endPoint y: 96, distance: 98.1
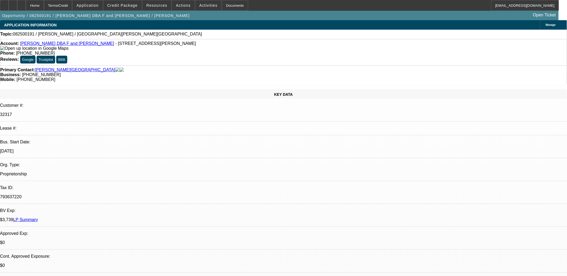
drag, startPoint x: 131, startPoint y: 96, endPoint x: 177, endPoint y: 173, distance: 89.0
drag, startPoint x: 176, startPoint y: 173, endPoint x: 172, endPoint y: 168, distance: 6.3
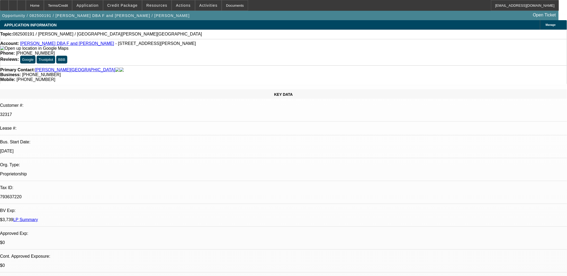
drag, startPoint x: 172, startPoint y: 168, endPoint x: 129, endPoint y: 97, distance: 82.4
drag, startPoint x: 129, startPoint y: 97, endPoint x: 186, endPoint y: 165, distance: 88.1
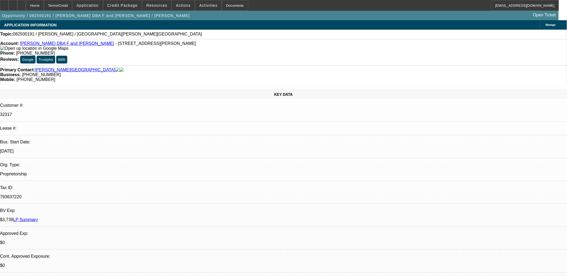
drag, startPoint x: 186, startPoint y: 165, endPoint x: 131, endPoint y: 96, distance: 88.1
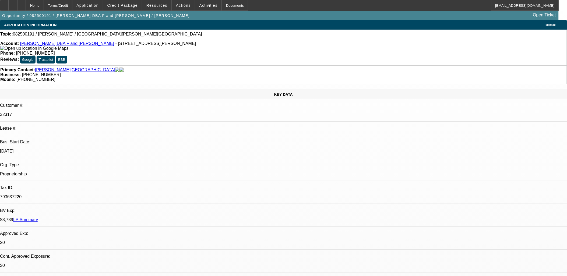
drag, startPoint x: 131, startPoint y: 97, endPoint x: 185, endPoint y: 168, distance: 89.4
drag, startPoint x: 187, startPoint y: 168, endPoint x: 137, endPoint y: 98, distance: 86.4
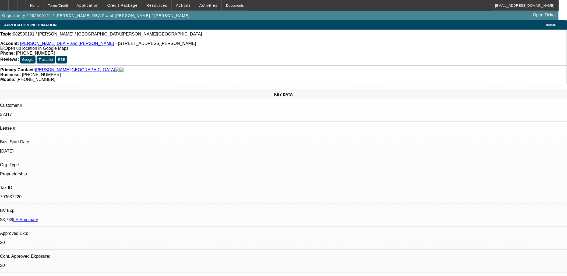
drag, startPoint x: 135, startPoint y: 95, endPoint x: 173, endPoint y: 154, distance: 70.4
drag, startPoint x: 171, startPoint y: 163, endPoint x: 132, endPoint y: 98, distance: 75.9
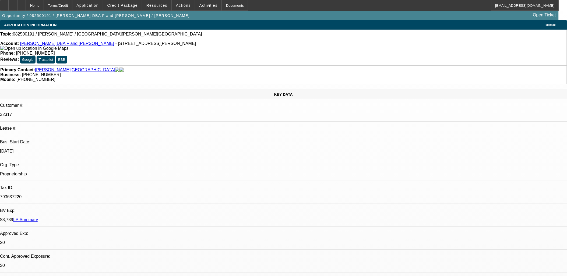
drag, startPoint x: 176, startPoint y: 162, endPoint x: 373, endPoint y: 211, distance: 202.9
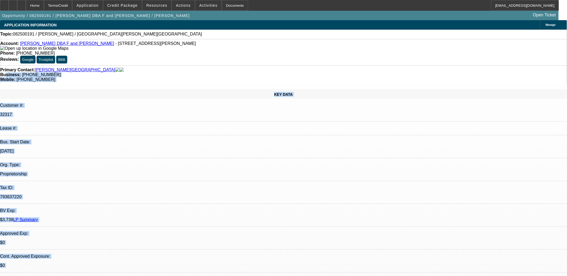
drag, startPoint x: 382, startPoint y: 208, endPoint x: 215, endPoint y: 66, distance: 218.9
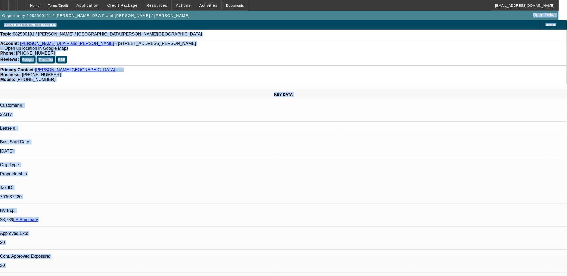
drag, startPoint x: 373, startPoint y: 208, endPoint x: 3, endPoint y: 6, distance: 421.6
click at [3, 6] on div "Home Terms/Credit Application Credit Package Resources Actions Activities Docum…" at bounding box center [283, 5] width 567 height 11
drag, startPoint x: 3, startPoint y: 6, endPoint x: 379, endPoint y: 251, distance: 448.5
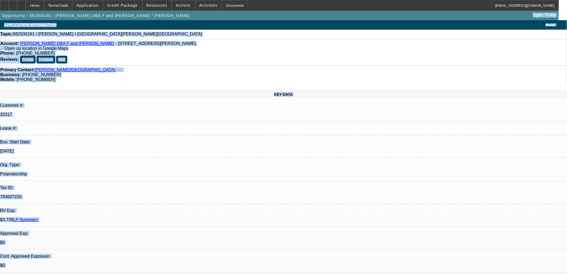
drag, startPoint x: 376, startPoint y: 252, endPoint x: 5, endPoint y: 26, distance: 434.9
click at [5, 26] on div "APPLICATION INFORMATION" at bounding box center [30, 25] width 61 height 10
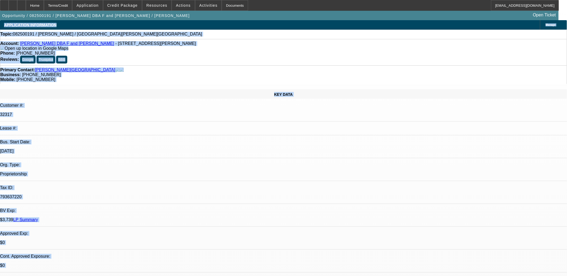
drag, startPoint x: 2, startPoint y: 20, endPoint x: 283, endPoint y: 256, distance: 367.2
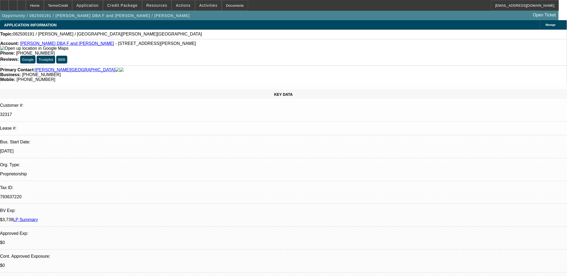
drag, startPoint x: 283, startPoint y: 256, endPoint x: 47, endPoint y: 101, distance: 282.6
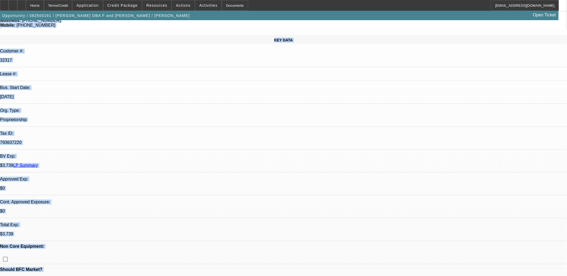
scroll to position [71, 0]
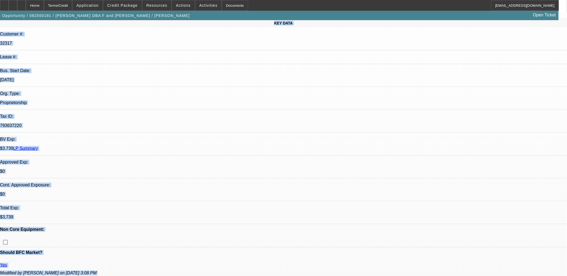
drag, startPoint x: 2, startPoint y: 24, endPoint x: 222, endPoint y: 183, distance: 272.3
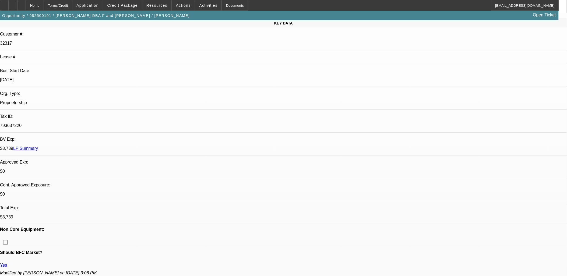
drag, startPoint x: 283, startPoint y: 184, endPoint x: 41, endPoint y: 78, distance: 264.9
drag, startPoint x: 41, startPoint y: 78, endPoint x: 118, endPoint y: 100, distance: 80.8
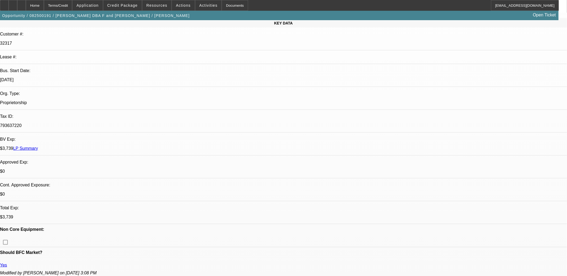
drag, startPoint x: 165, startPoint y: 55, endPoint x: 166, endPoint y: 58, distance: 3.1
drag, startPoint x: 219, startPoint y: 65, endPoint x: 128, endPoint y: 46, distance: 92.9
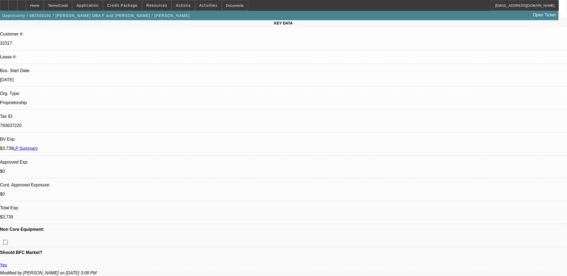
drag, startPoint x: 128, startPoint y: 46, endPoint x: 214, endPoint y: 63, distance: 86.7
drag, startPoint x: 214, startPoint y: 63, endPoint x: 216, endPoint y: 66, distance: 3.4
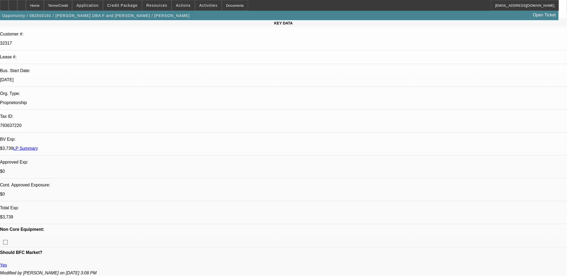
drag, startPoint x: 173, startPoint y: 55, endPoint x: 134, endPoint y: 46, distance: 41.0
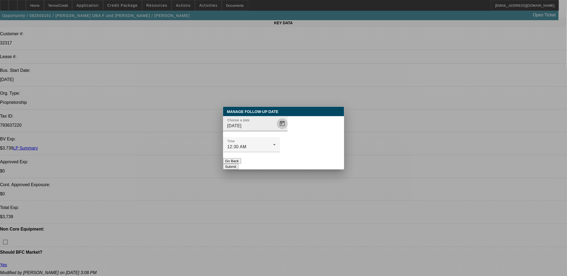
click at [278, 130] on span "Open calendar" at bounding box center [282, 123] width 13 height 13
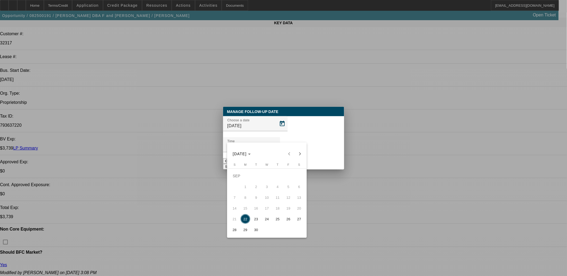
click at [261, 221] on button "23" at bounding box center [256, 219] width 11 height 11
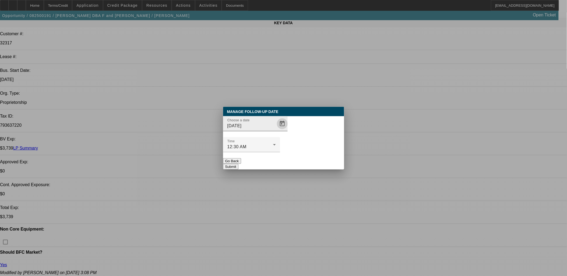
click at [276, 130] on span "Open calendar" at bounding box center [282, 123] width 13 height 13
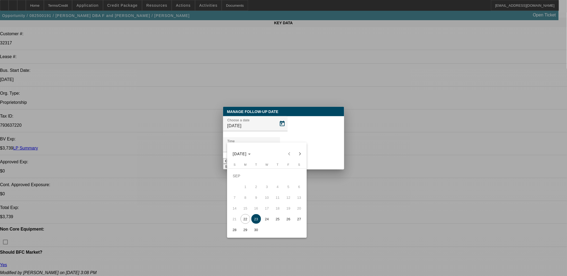
click at [269, 221] on span "24" at bounding box center [267, 219] width 10 height 10
type input "9/24/2025"
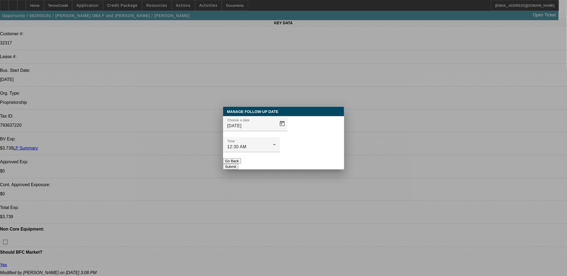
click at [239, 164] on button "Submit" at bounding box center [230, 167] width 15 height 6
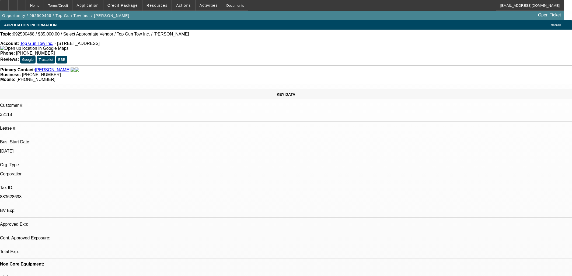
select select "0"
select select "2"
select select "0.1"
select select "4"
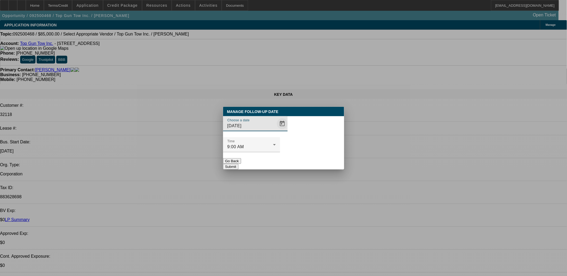
drag, startPoint x: 279, startPoint y: 146, endPoint x: 271, endPoint y: 132, distance: 15.9
click at [284, 138] on div at bounding box center [284, 138] width 0 height 0
click at [276, 130] on span "Open calendar" at bounding box center [282, 123] width 13 height 13
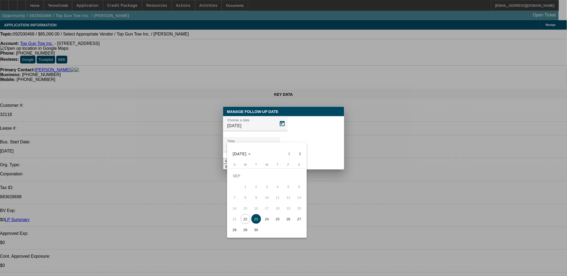
click at [303, 132] on div at bounding box center [283, 138] width 567 height 276
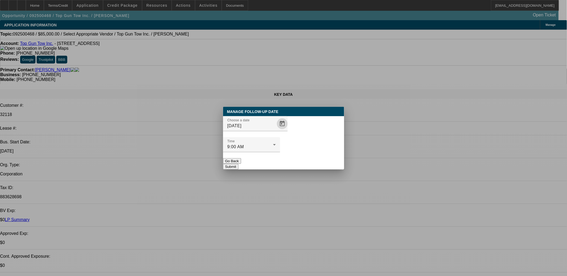
drag, startPoint x: 268, startPoint y: 152, endPoint x: 260, endPoint y: 149, distance: 8.4
click at [241, 158] on button "Go Back" at bounding box center [232, 161] width 18 height 6
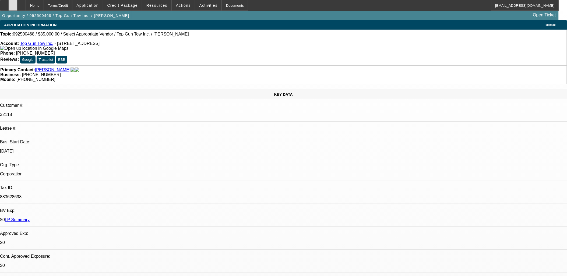
click at [17, 8] on div at bounding box center [13, 5] width 9 height 11
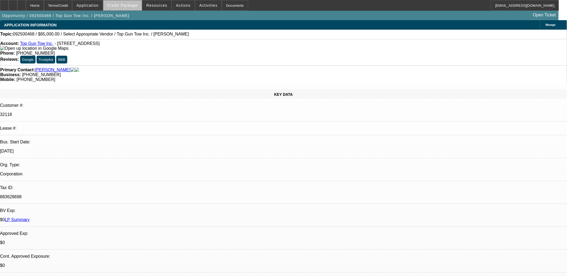
click at [139, 8] on span at bounding box center [122, 5] width 39 height 13
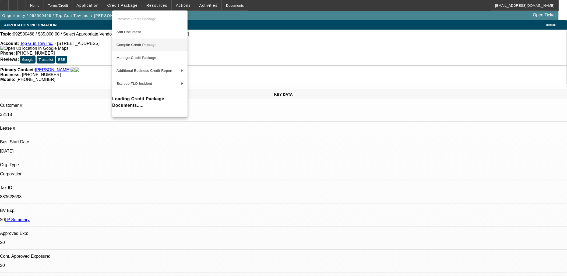
click at [175, 46] on span "Compile Credit Package" at bounding box center [150, 45] width 67 height 6
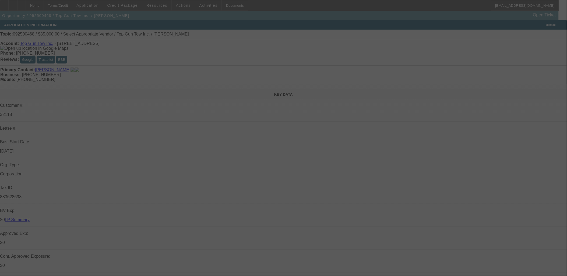
select select "0"
select select "2"
select select "0.1"
select select "4"
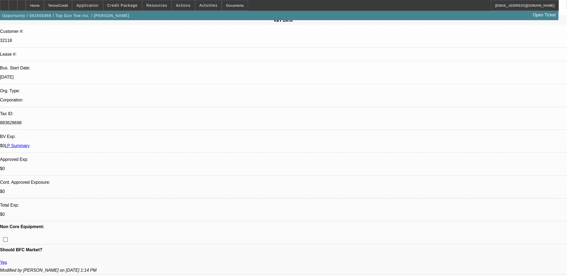
scroll to position [269, 0]
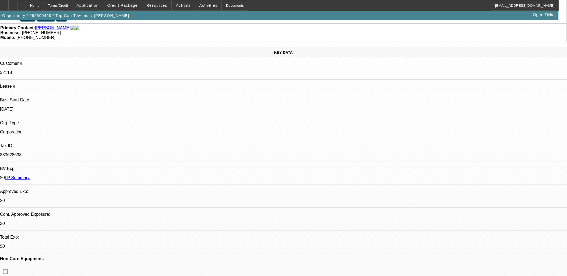
scroll to position [0, 0]
